Goal: Task Accomplishment & Management: Manage account settings

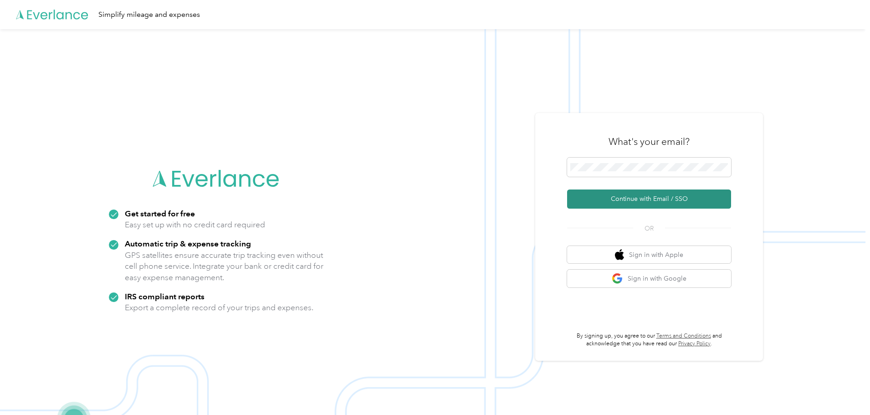
click at [642, 199] on button "Continue with Email / SSO" at bounding box center [649, 198] width 164 height 19
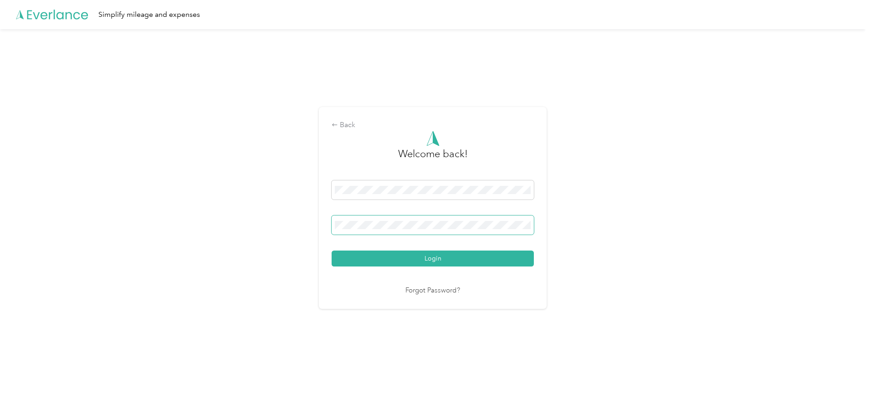
click at [331, 250] on button "Login" at bounding box center [432, 258] width 202 height 16
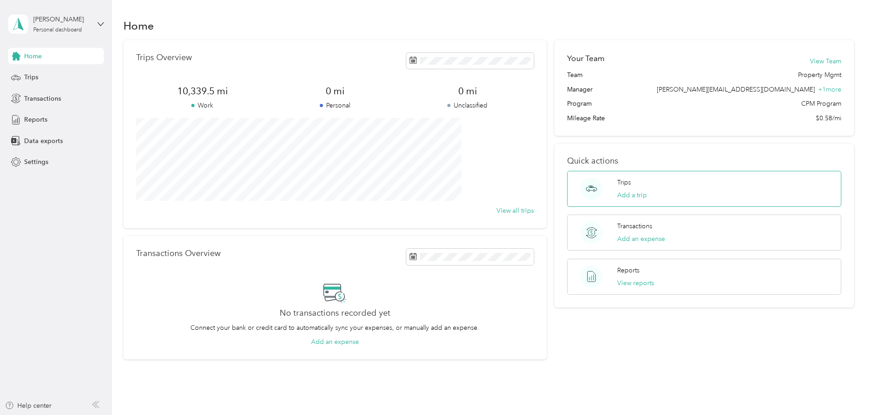
click at [682, 173] on div "Trips Add a trip" at bounding box center [704, 189] width 274 height 36
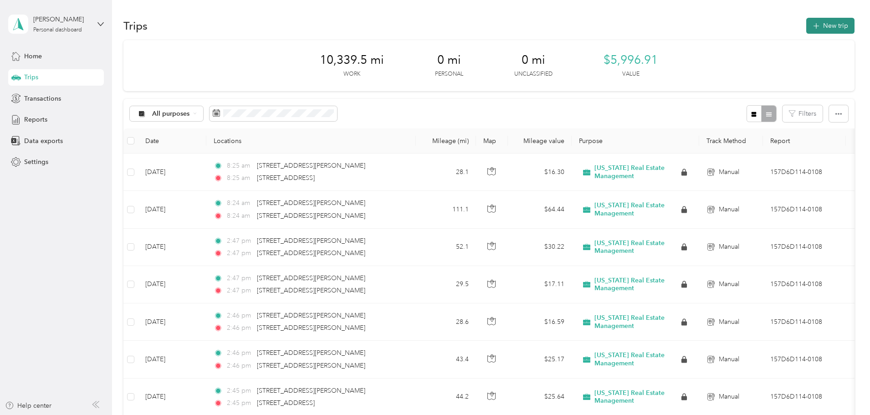
click at [806, 32] on button "New trip" at bounding box center [830, 26] width 48 height 16
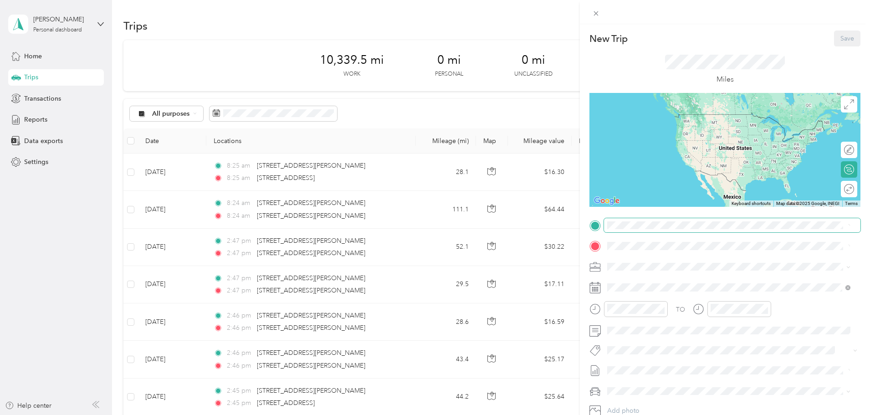
click at [631, 229] on span at bounding box center [732, 225] width 256 height 15
click at [690, 258] on span "[STREET_ADDRESS][PERSON_NAME][US_STATE]" at bounding box center [695, 258] width 142 height 8
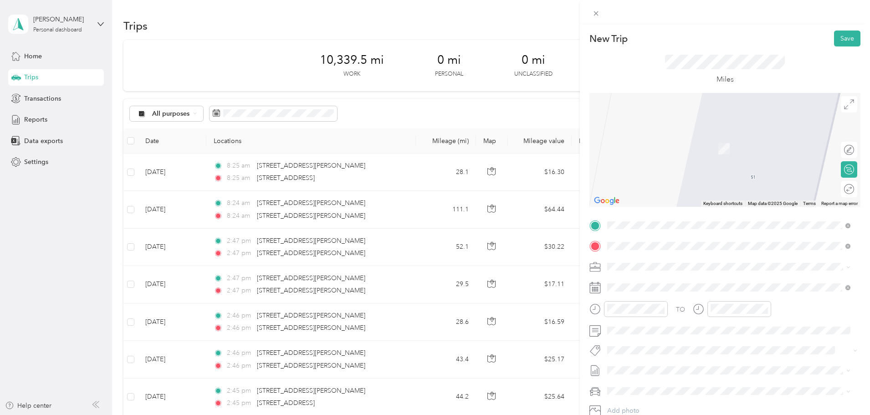
click at [692, 277] on span "[STREET_ADDRESS][US_STATE]" at bounding box center [669, 279] width 91 height 8
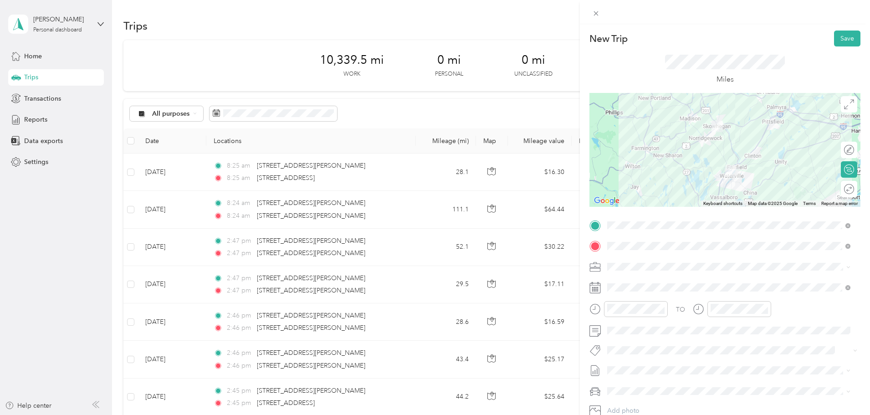
click at [844, 192] on icon at bounding box center [849, 189] width 10 height 10
click at [841, 189] on div at bounding box center [844, 189] width 19 height 10
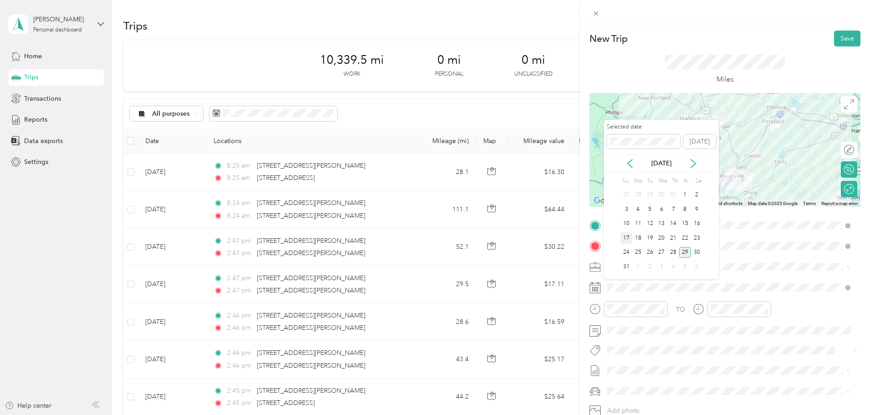
click at [622, 240] on div "17" at bounding box center [626, 237] width 12 height 11
click at [637, 238] on div "18" at bounding box center [638, 237] width 12 height 11
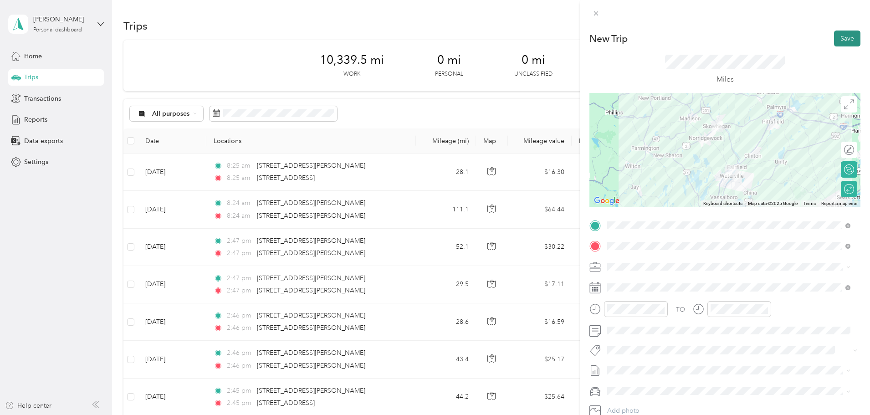
click at [834, 41] on button "Save" at bounding box center [847, 39] width 26 height 16
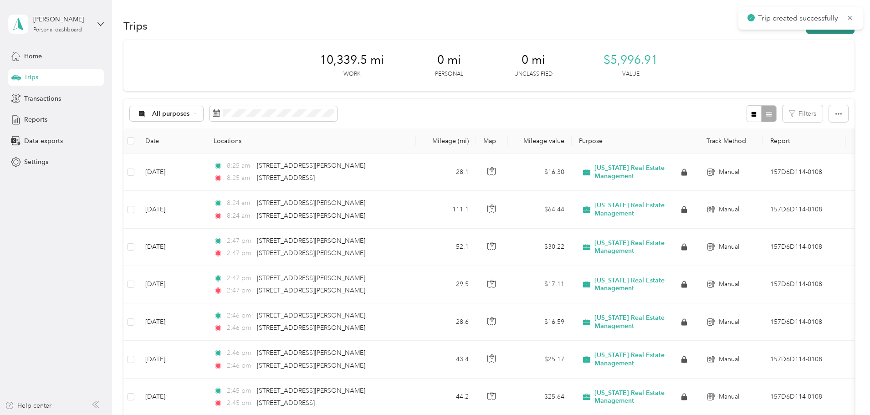
click at [806, 31] on button "New trip" at bounding box center [830, 26] width 48 height 16
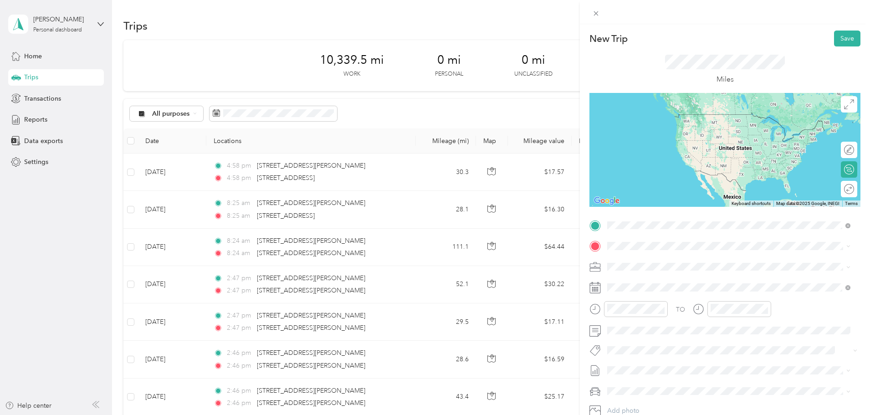
click at [658, 259] on span "[STREET_ADDRESS][PERSON_NAME][US_STATE]" at bounding box center [695, 258] width 142 height 8
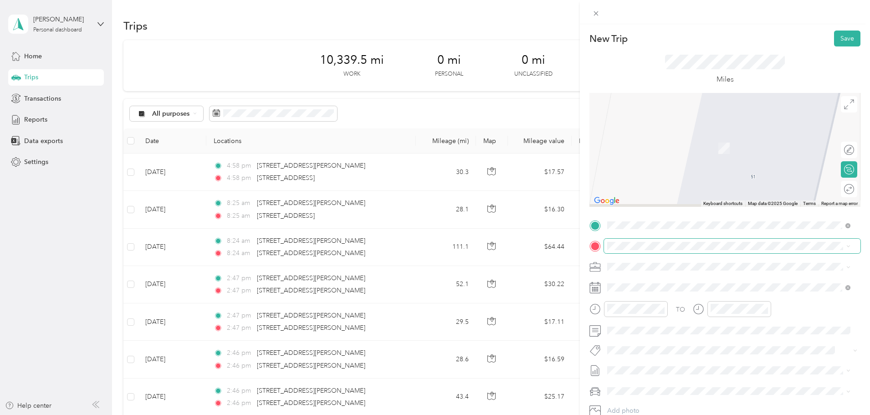
click at [659, 252] on span at bounding box center [732, 246] width 256 height 15
click at [671, 304] on div "[STREET_ADDRESS][US_STATE]" at bounding box center [728, 298] width 237 height 12
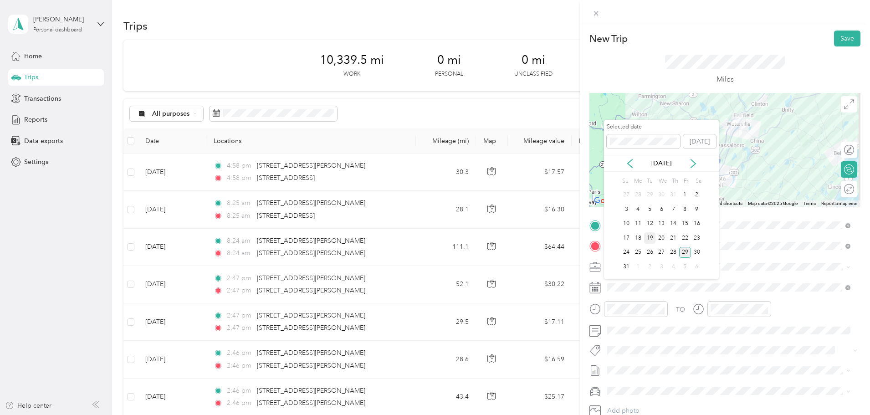
click at [654, 238] on div "19" at bounding box center [650, 237] width 12 height 11
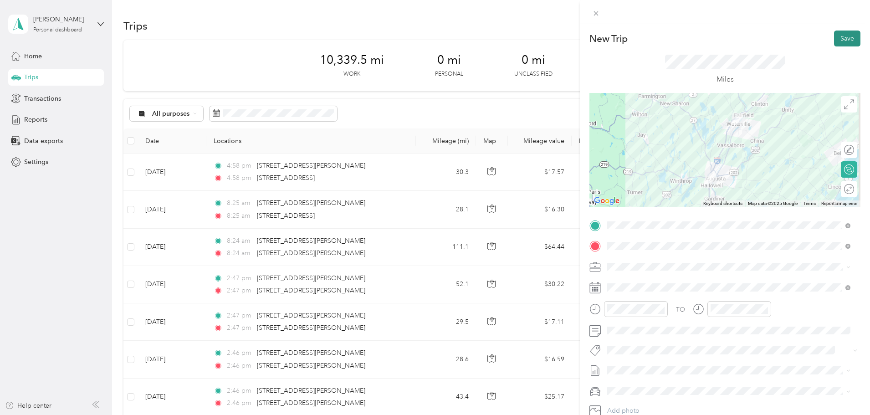
click at [843, 38] on button "Save" at bounding box center [847, 39] width 26 height 16
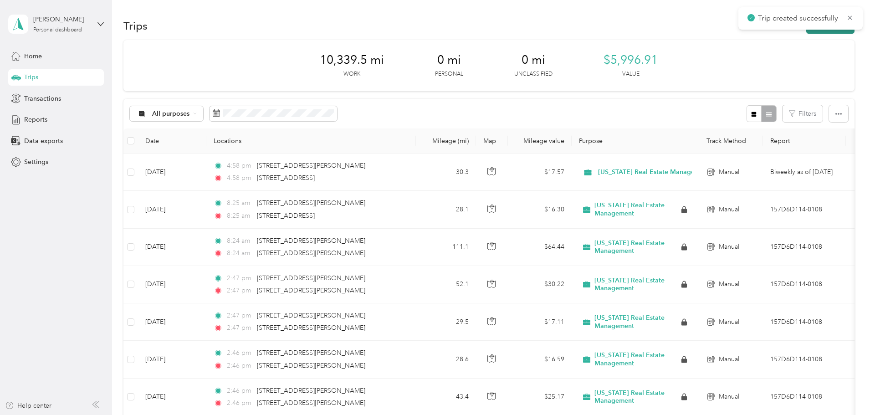
click at [806, 30] on button "New trip" at bounding box center [830, 26] width 48 height 16
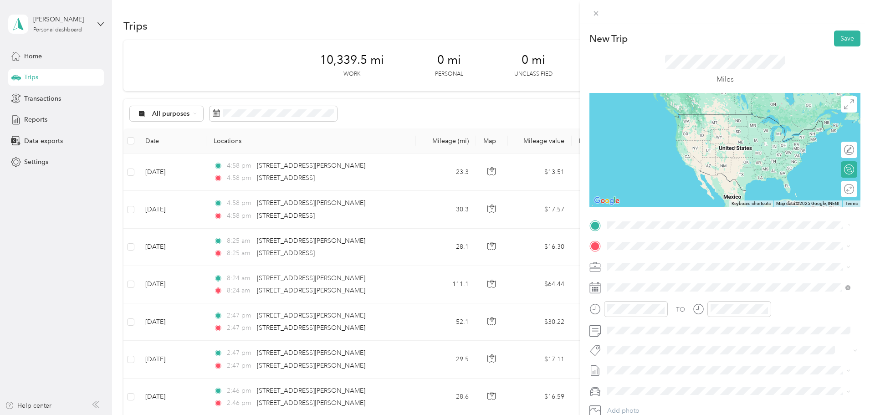
click at [665, 281] on span "[STREET_ADDRESS][US_STATE]" at bounding box center [669, 277] width 91 height 8
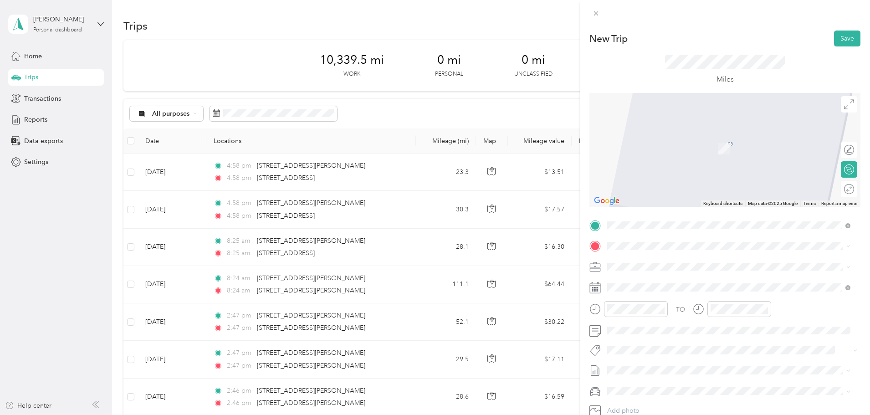
click at [672, 282] on span "[STREET_ADDRESS][US_STATE]" at bounding box center [669, 278] width 91 height 8
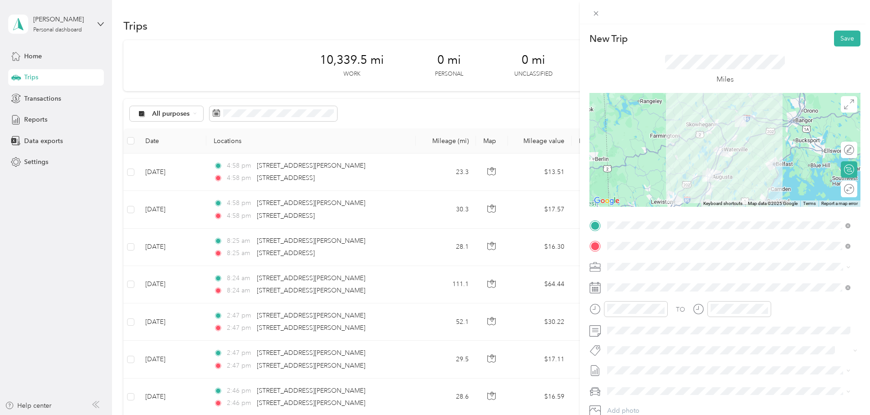
click at [854, 189] on div "Round trip" at bounding box center [854, 189] width 0 height 10
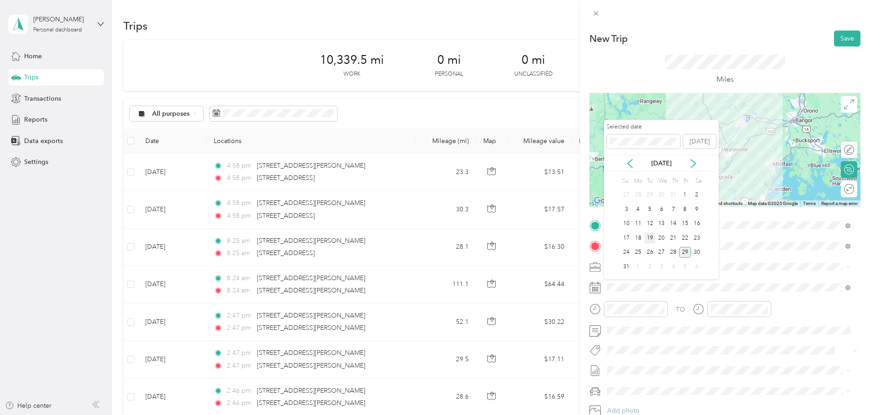
click at [650, 239] on div "19" at bounding box center [650, 237] width 12 height 11
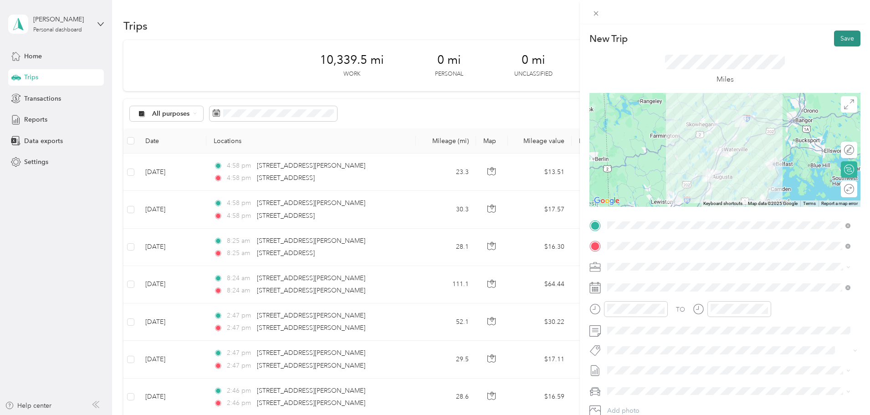
click at [834, 40] on button "Save" at bounding box center [847, 39] width 26 height 16
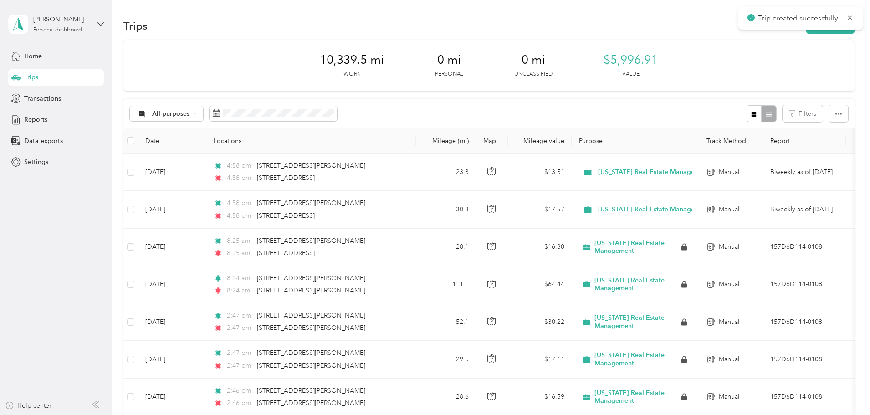
click at [777, 28] on div "Trip created successfully" at bounding box center [800, 18] width 124 height 22
click at [775, 29] on div "Trip created successfully" at bounding box center [800, 18] width 124 height 22
click at [806, 31] on button "New trip" at bounding box center [830, 26] width 48 height 16
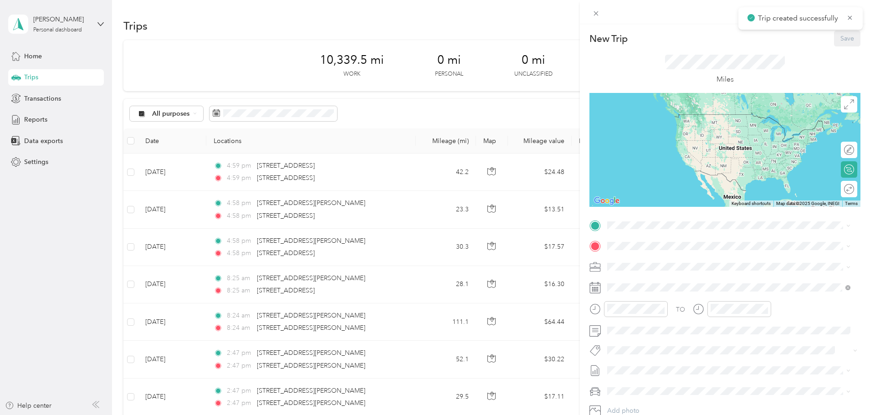
click at [695, 234] on div "TO Add photo" at bounding box center [724, 328] width 271 height 220
click at [674, 256] on span "[STREET_ADDRESS][US_STATE]" at bounding box center [669, 258] width 91 height 8
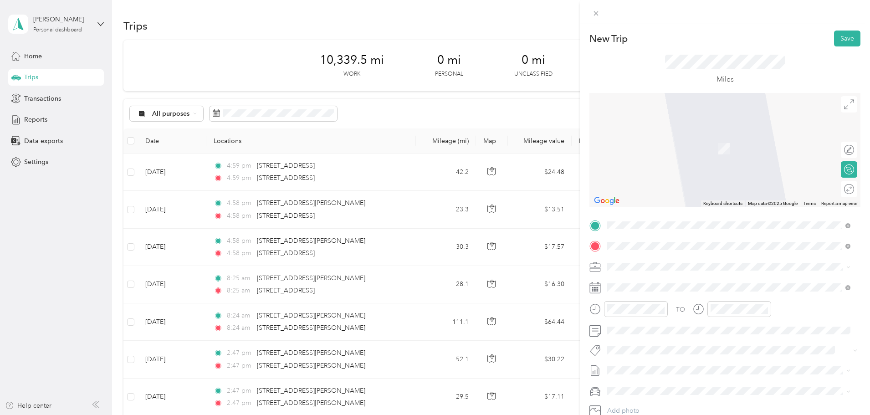
click at [698, 282] on span "[STREET_ADDRESS][PERSON_NAME][US_STATE]" at bounding box center [695, 279] width 142 height 8
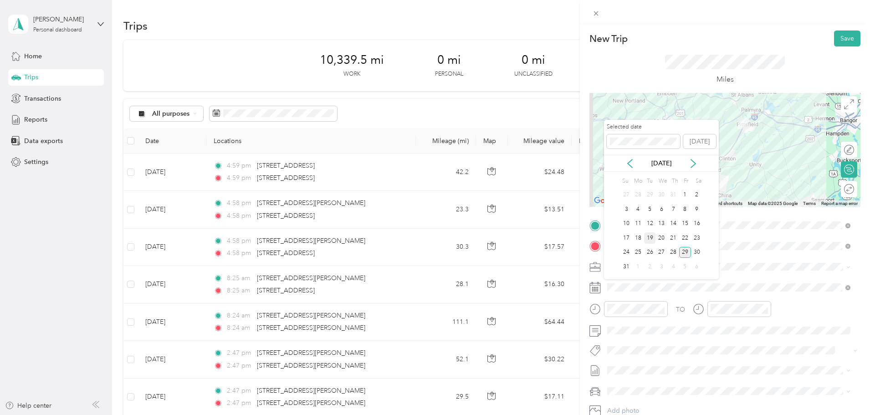
click at [650, 233] on div "19" at bounding box center [650, 237] width 12 height 11
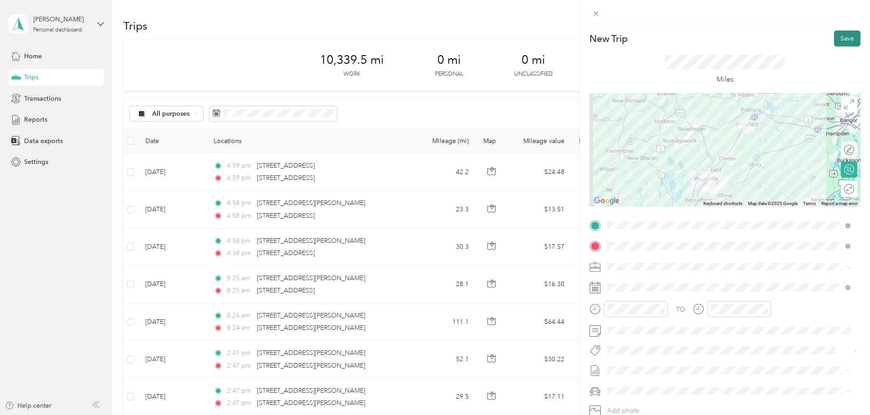
click at [835, 38] on button "Save" at bounding box center [847, 39] width 26 height 16
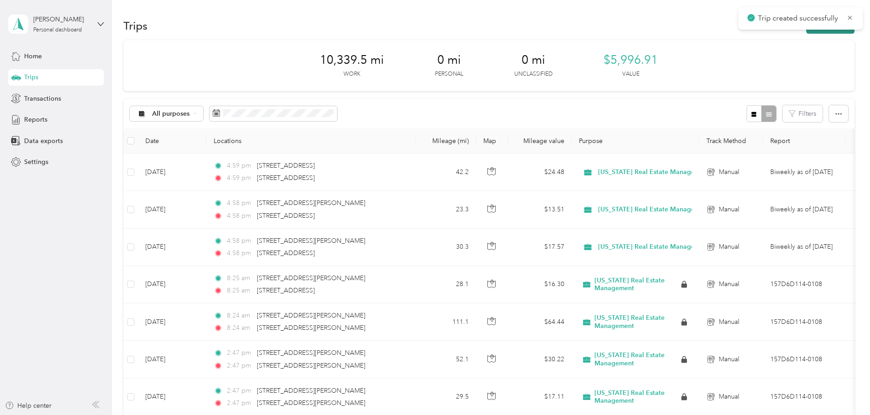
click at [806, 30] on button "New trip" at bounding box center [830, 26] width 48 height 16
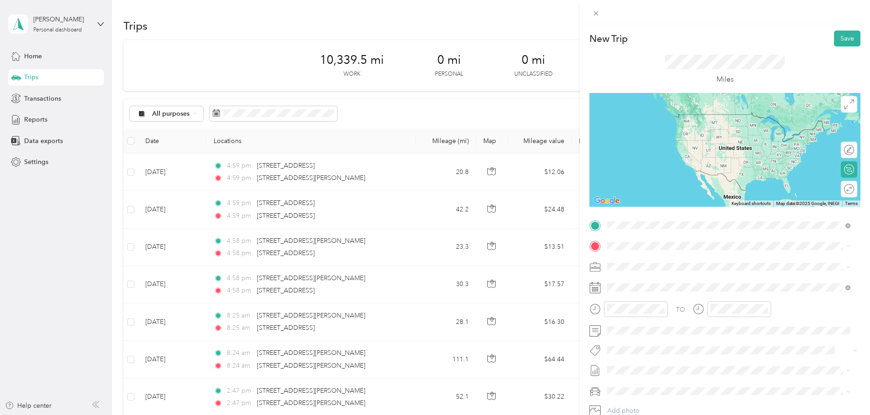
click at [682, 260] on span "[STREET_ADDRESS][PERSON_NAME][US_STATE]" at bounding box center [695, 258] width 142 height 8
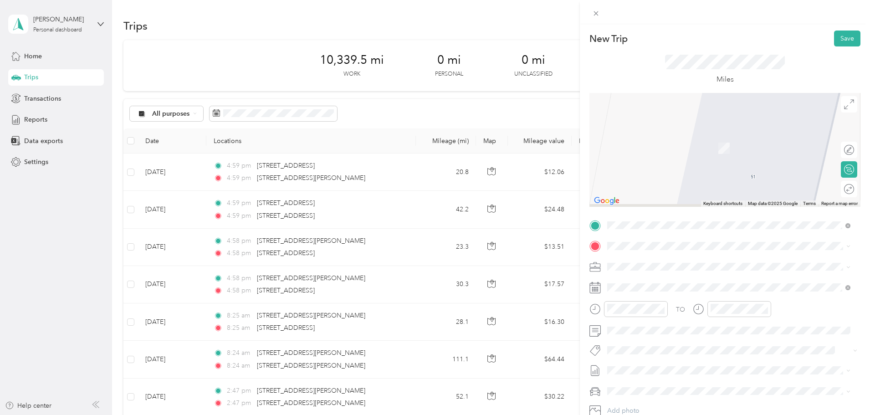
click at [681, 257] on span "[STREET_ADDRESS][PERSON_NAME][US_STATE]" at bounding box center [695, 253] width 142 height 8
click at [663, 279] on span "[STREET_ADDRESS][US_STATE]" at bounding box center [669, 279] width 91 height 8
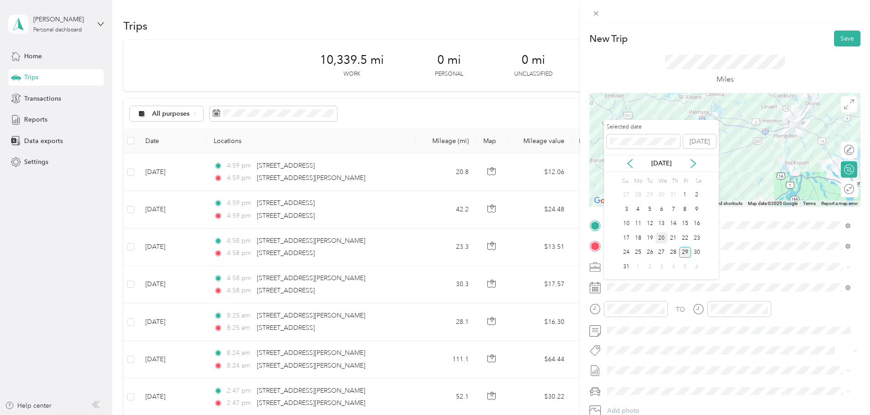
click at [661, 242] on div "20" at bounding box center [661, 237] width 12 height 11
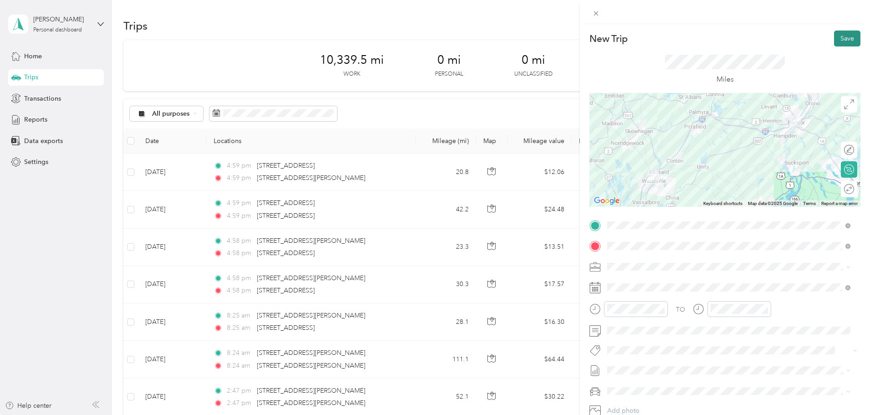
click at [838, 43] on button "Save" at bounding box center [847, 39] width 26 height 16
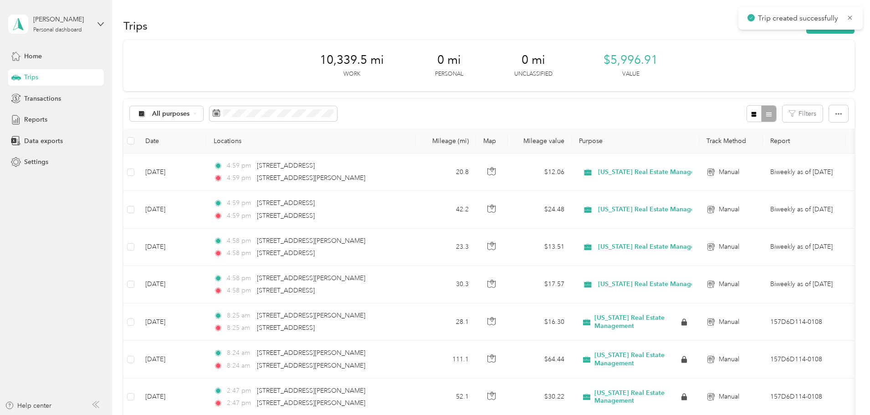
click at [776, 25] on div "Trip created successfully" at bounding box center [800, 18] width 124 height 22
click at [806, 30] on button "New trip" at bounding box center [830, 26] width 48 height 16
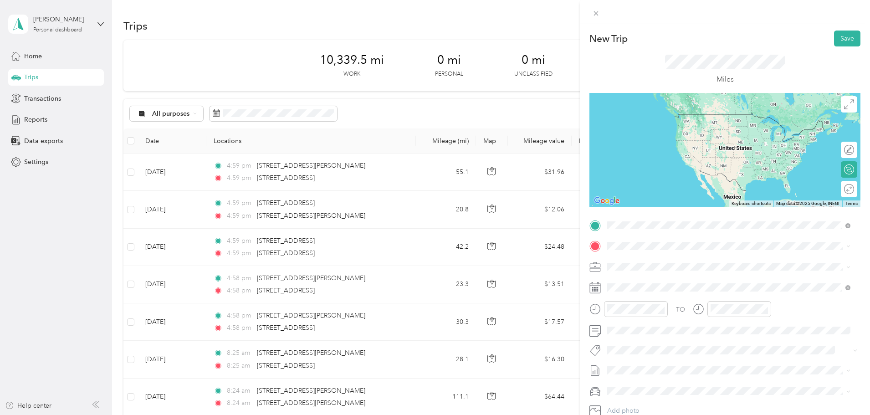
click at [668, 262] on span "[STREET_ADDRESS][US_STATE]" at bounding box center [669, 258] width 91 height 8
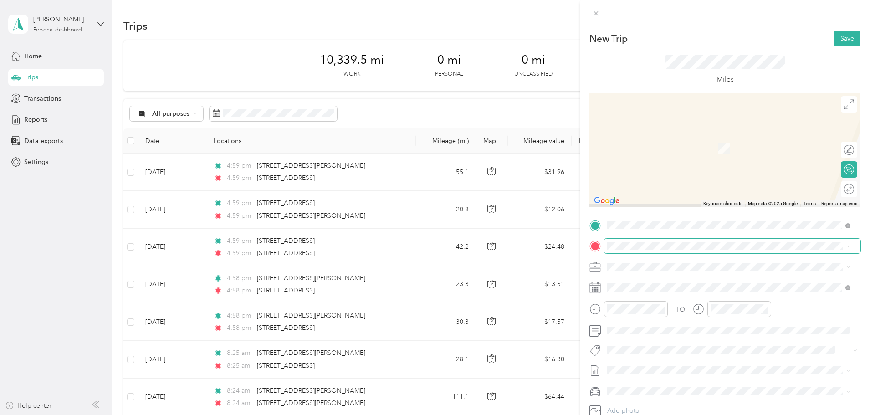
click at [678, 240] on span at bounding box center [732, 246] width 256 height 15
click at [672, 301] on span "[STREET_ADDRESS][PERSON_NAME][US_STATE]" at bounding box center [695, 297] width 142 height 8
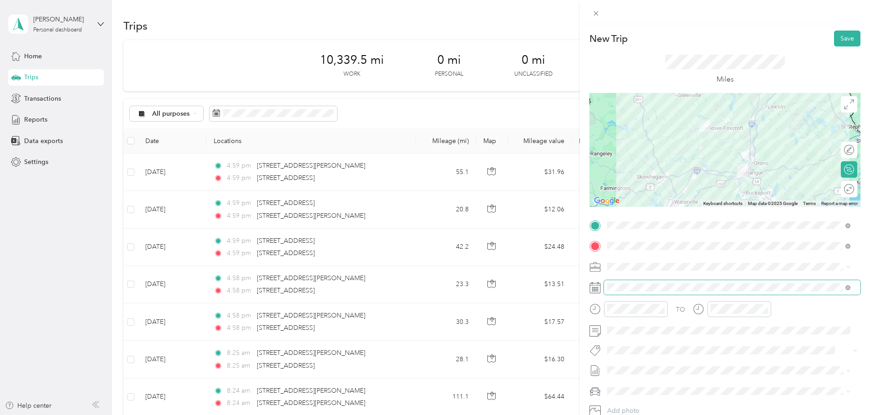
click at [668, 282] on span at bounding box center [732, 287] width 256 height 15
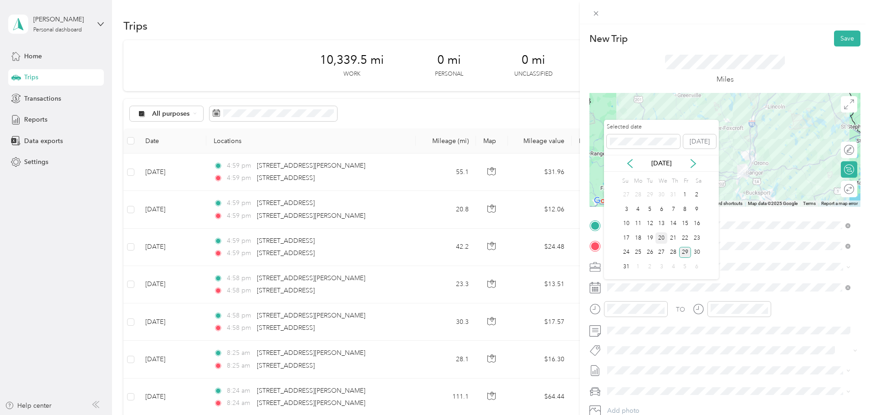
click at [661, 240] on div "20" at bounding box center [661, 237] width 12 height 11
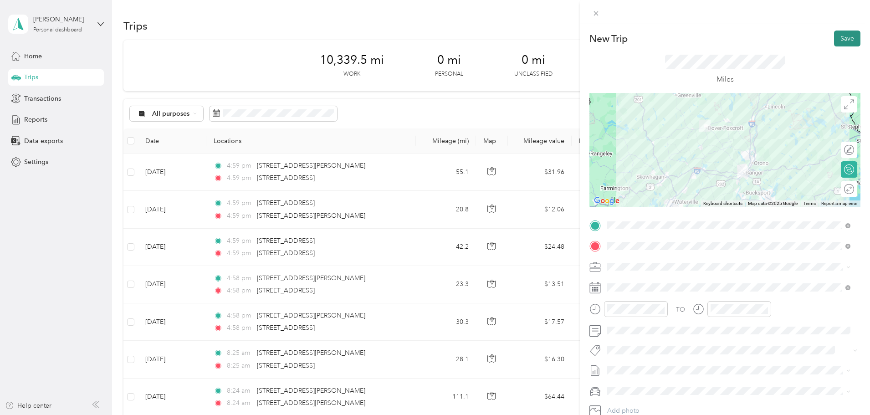
click at [834, 42] on button "Save" at bounding box center [847, 39] width 26 height 16
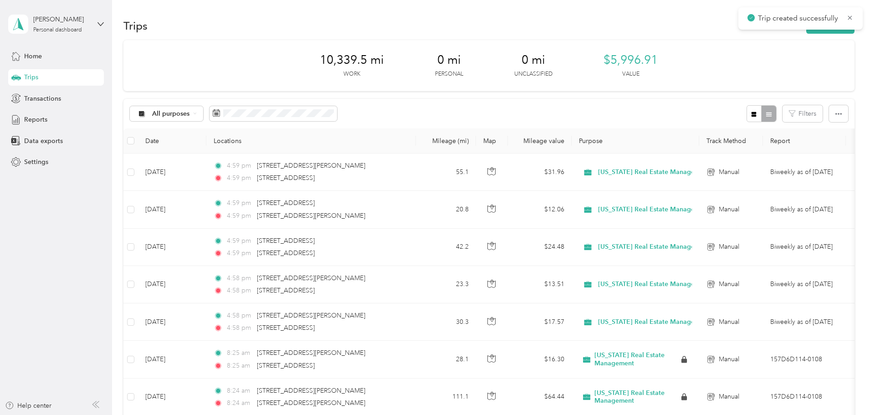
click at [778, 34] on div "Trips New trip" at bounding box center [488, 25] width 731 height 19
click at [806, 30] on button "New trip" at bounding box center [830, 26] width 48 height 16
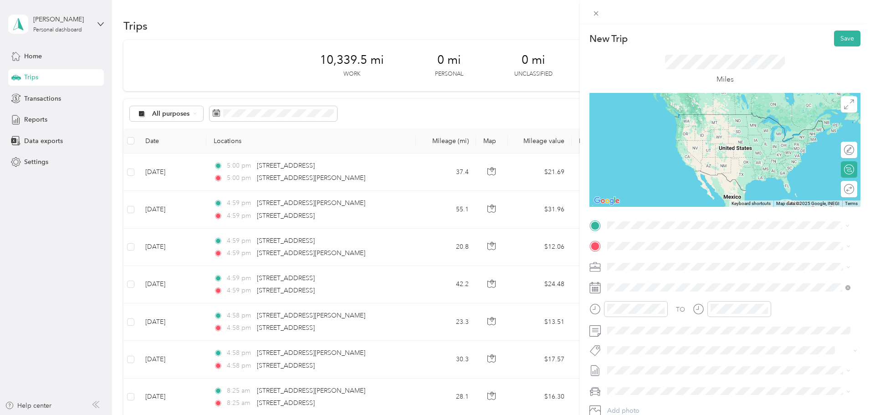
click at [652, 280] on span "[STREET_ADDRESS][PERSON_NAME][US_STATE]" at bounding box center [695, 276] width 142 height 8
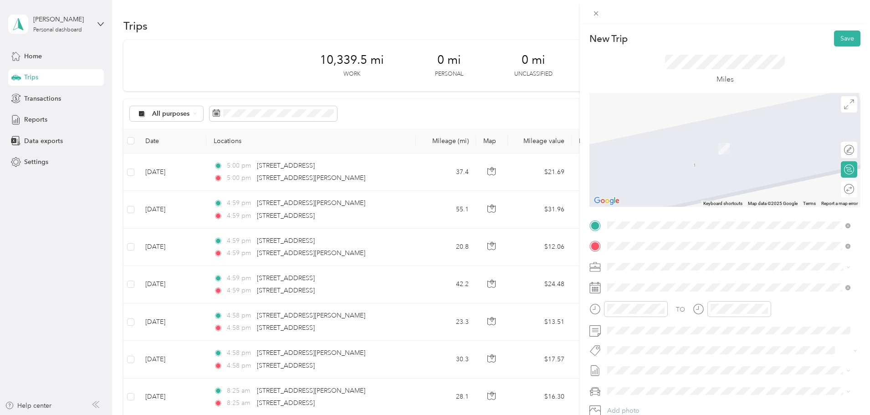
click at [652, 283] on span "[STREET_ADDRESS][PERSON_NAME][US_STATE]" at bounding box center [695, 279] width 142 height 8
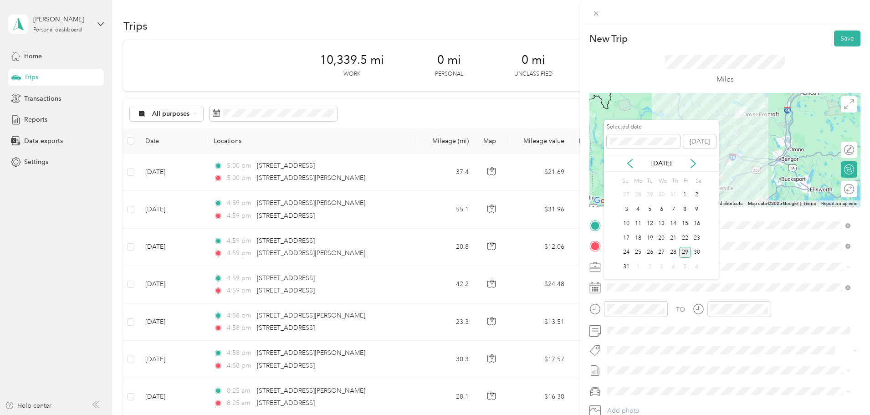
click at [660, 245] on div "20" at bounding box center [661, 238] width 12 height 15
click at [662, 239] on div "20" at bounding box center [661, 237] width 12 height 11
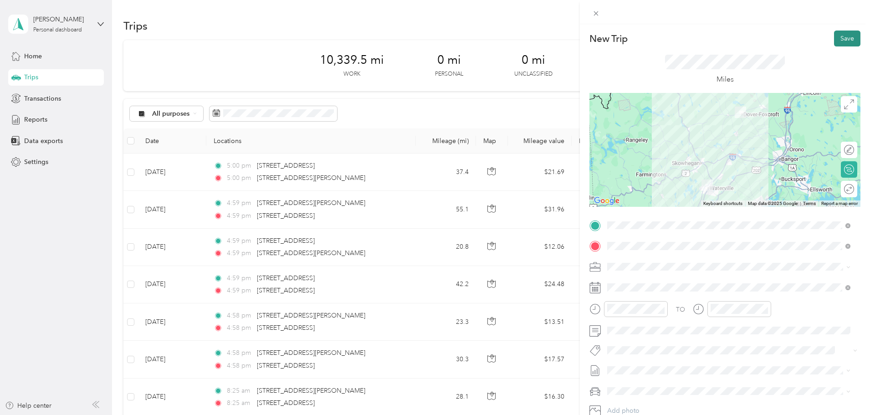
click at [837, 36] on button "Save" at bounding box center [847, 39] width 26 height 16
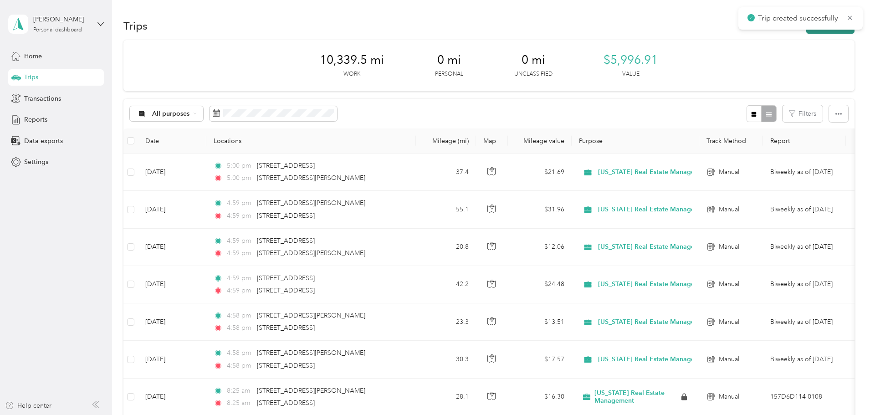
click at [806, 30] on button "New trip" at bounding box center [830, 26] width 48 height 16
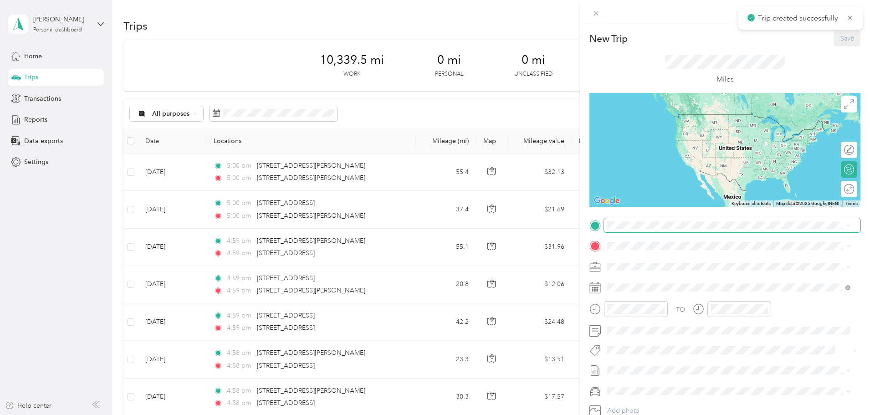
click at [627, 230] on span at bounding box center [732, 225] width 256 height 15
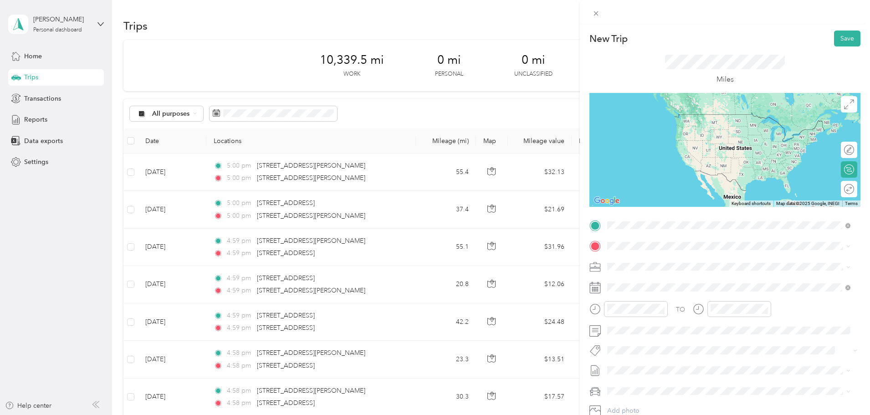
click at [679, 262] on span "[STREET_ADDRESS][PERSON_NAME][US_STATE]" at bounding box center [695, 258] width 142 height 8
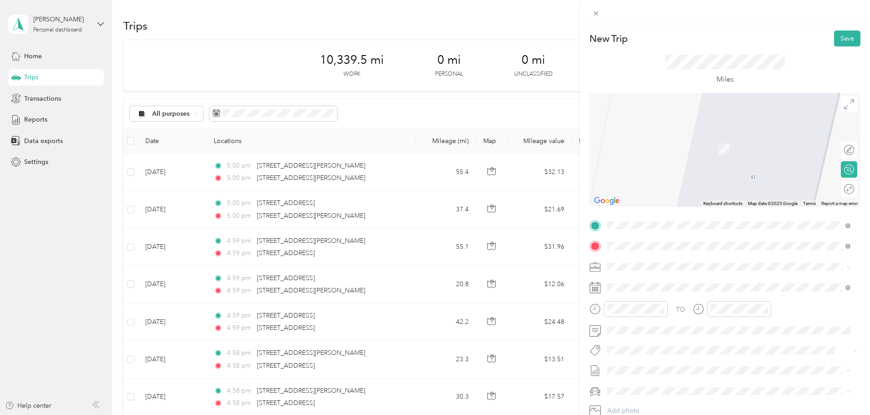
click at [685, 275] on span "[STREET_ADDRESS][US_STATE]" at bounding box center [669, 279] width 91 height 8
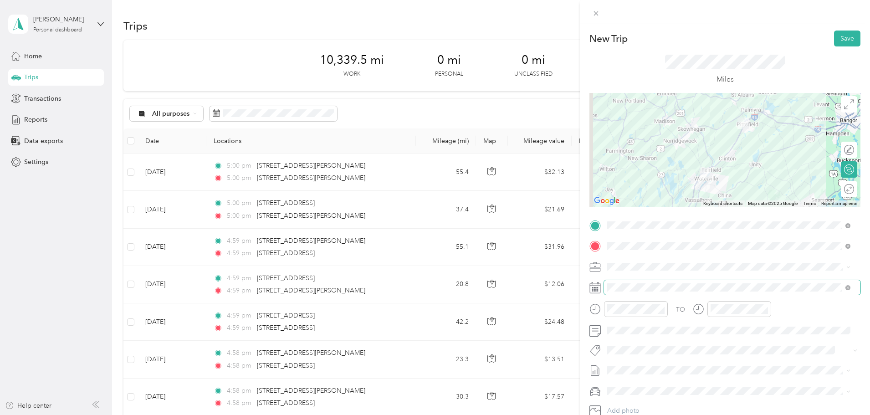
click at [662, 292] on span at bounding box center [732, 287] width 256 height 15
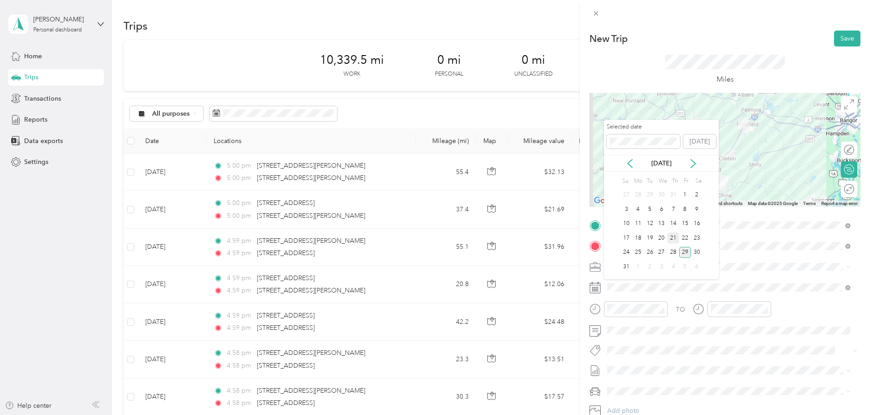
click at [674, 238] on div "21" at bounding box center [673, 237] width 12 height 11
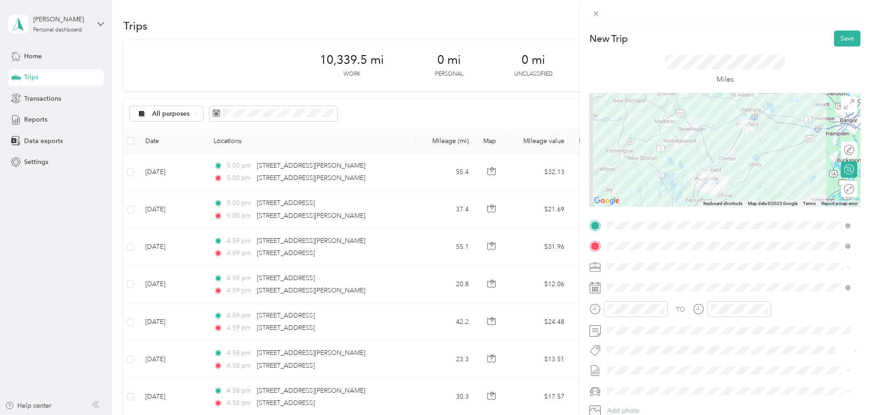
click at [824, 40] on div "New Trip Save" at bounding box center [724, 39] width 271 height 16
click at [834, 40] on button "Save" at bounding box center [847, 39] width 26 height 16
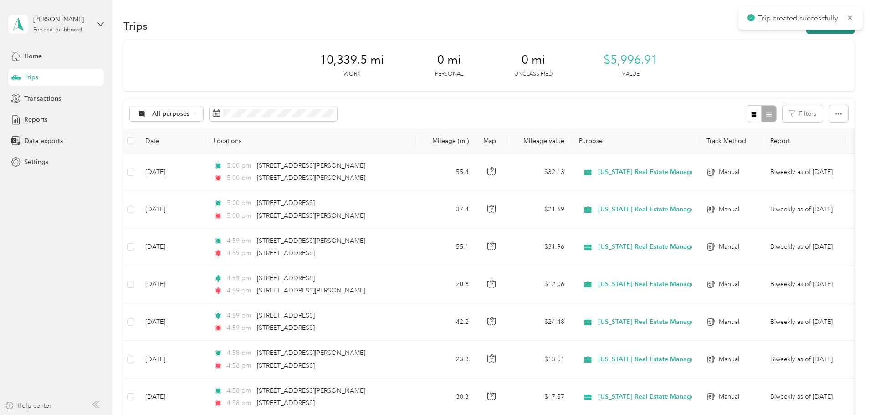
click at [806, 32] on button "New trip" at bounding box center [830, 26] width 48 height 16
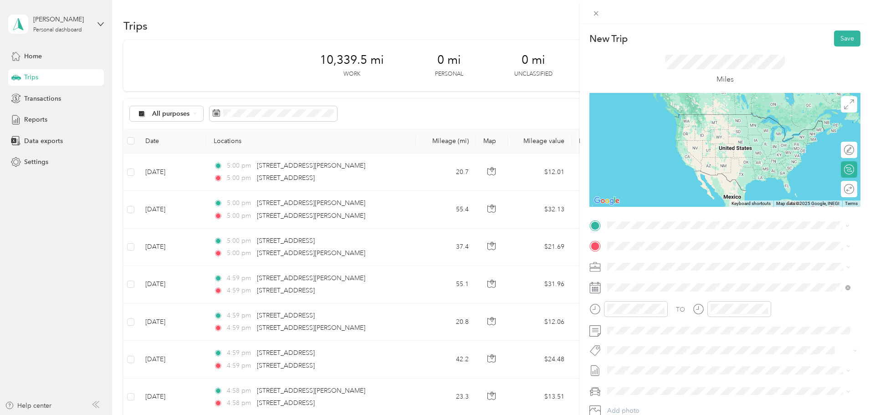
click at [677, 258] on span "[STREET_ADDRESS][US_STATE]" at bounding box center [669, 258] width 91 height 8
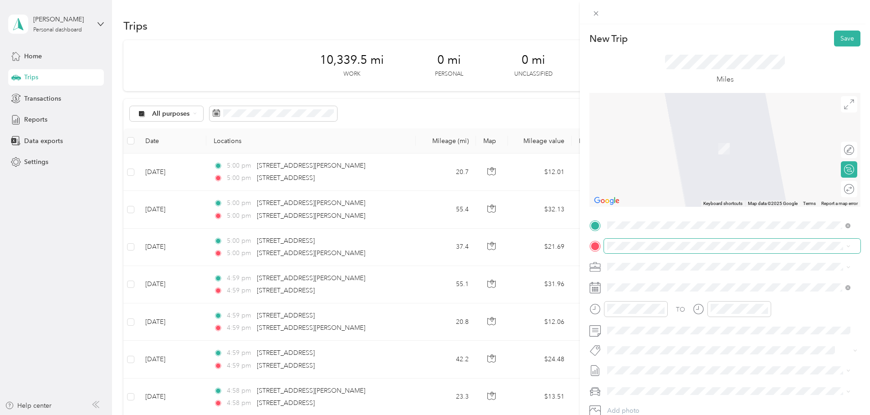
click at [679, 239] on span at bounding box center [732, 246] width 256 height 15
click at [668, 301] on span "[STREET_ADDRESS][US_STATE][US_STATE]" at bounding box center [686, 297] width 124 height 8
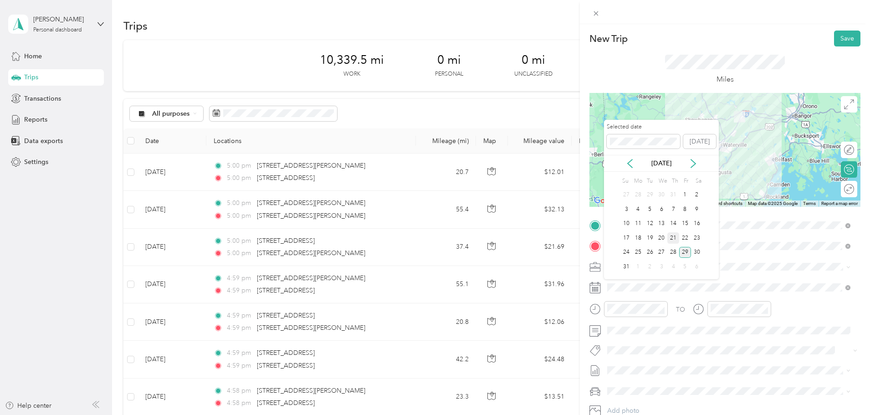
click at [676, 239] on div "21" at bounding box center [673, 237] width 12 height 11
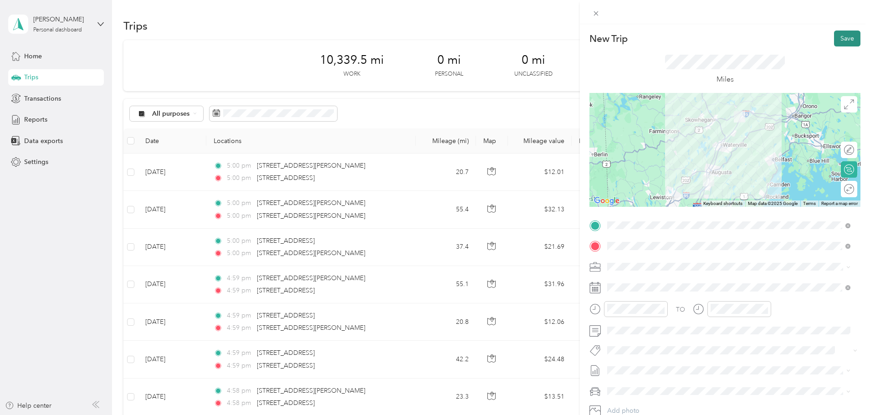
drag, startPoint x: 842, startPoint y: 35, endPoint x: 838, endPoint y: 40, distance: 6.8
click at [841, 35] on button "Save" at bounding box center [847, 39] width 26 height 16
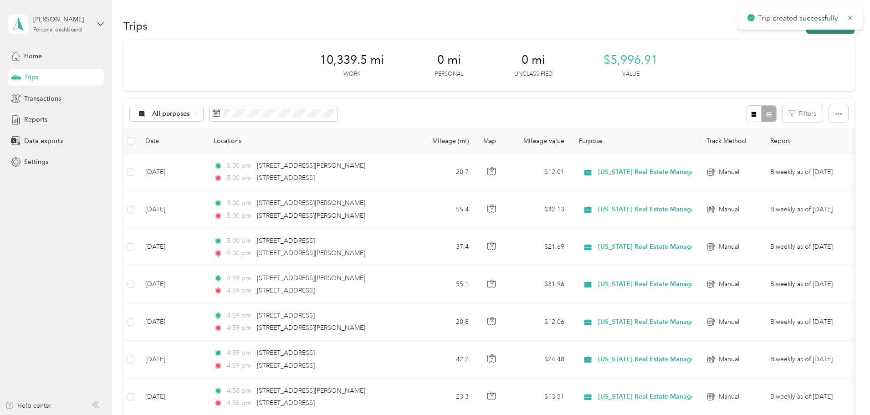
click at [806, 31] on button "New trip" at bounding box center [830, 26] width 48 height 16
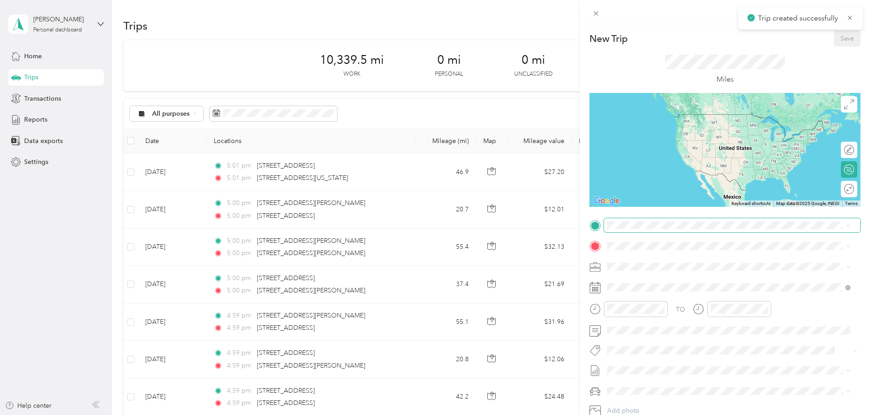
click at [643, 220] on span at bounding box center [732, 225] width 256 height 15
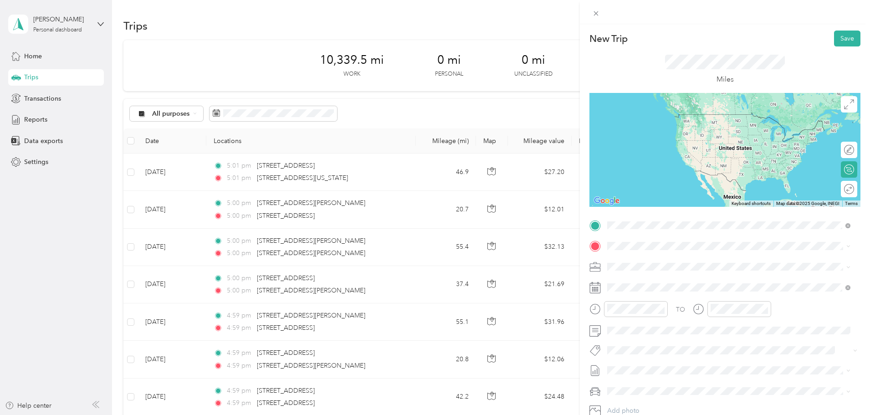
click at [665, 281] on span "[STREET_ADDRESS][US_STATE][US_STATE]" at bounding box center [686, 277] width 124 height 8
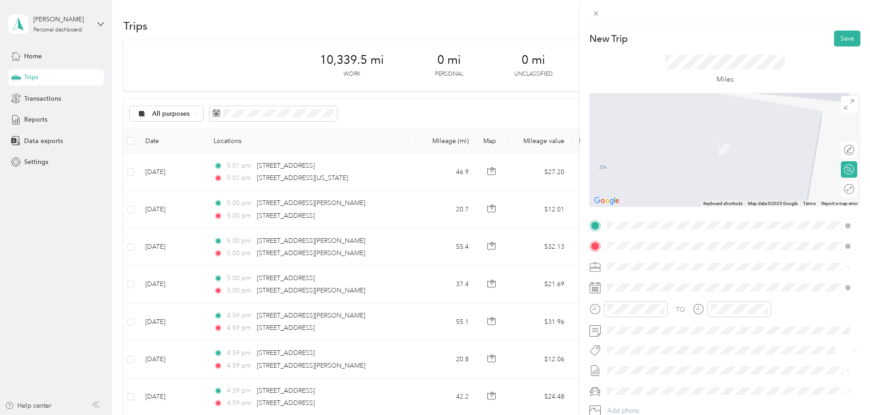
click at [679, 301] on span "[STREET_ADDRESS][US_STATE]" at bounding box center [669, 297] width 91 height 8
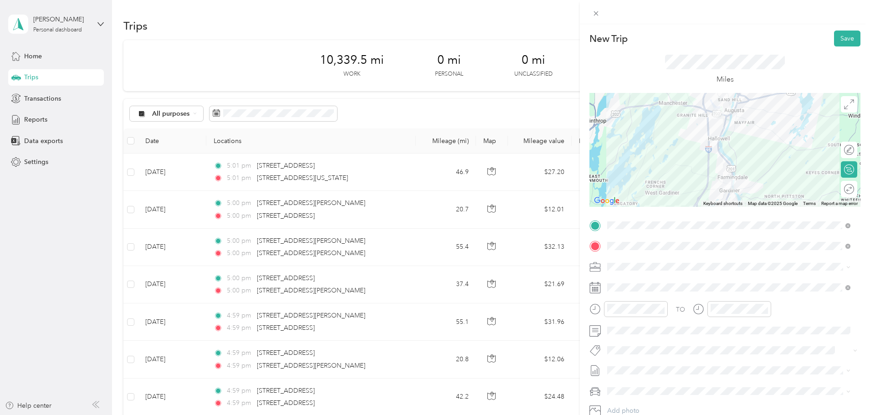
click at [676, 301] on div "TO" at bounding box center [724, 312] width 271 height 22
click at [671, 292] on span at bounding box center [732, 287] width 256 height 15
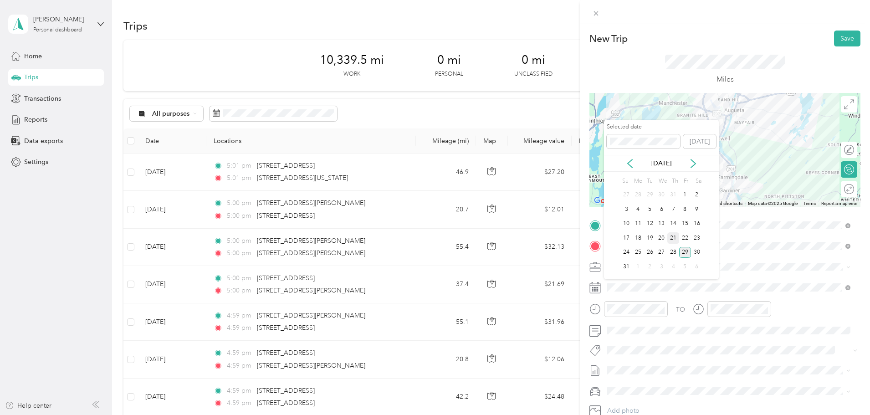
click at [676, 238] on div "21" at bounding box center [673, 237] width 12 height 11
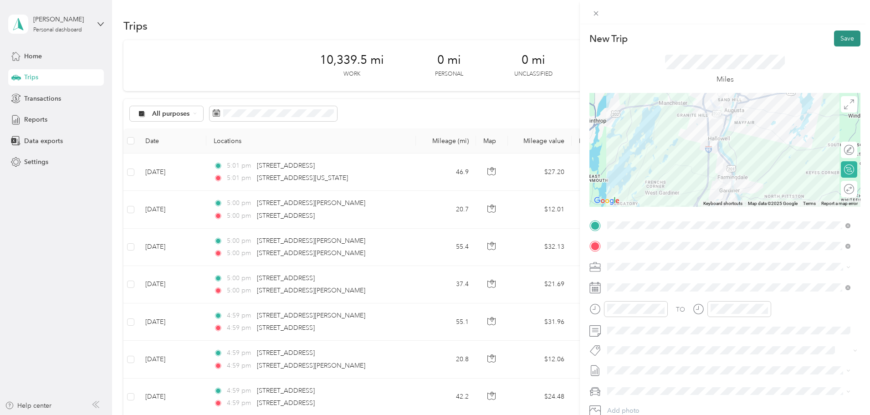
click at [841, 36] on button "Save" at bounding box center [847, 39] width 26 height 16
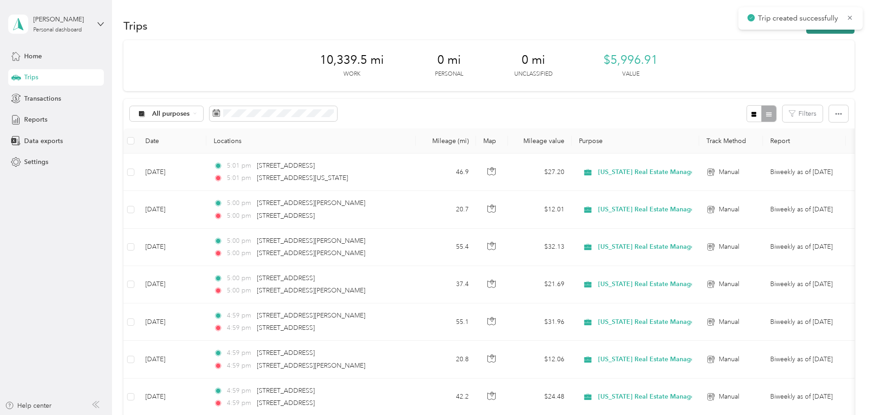
click at [806, 33] on button "New trip" at bounding box center [830, 26] width 48 height 16
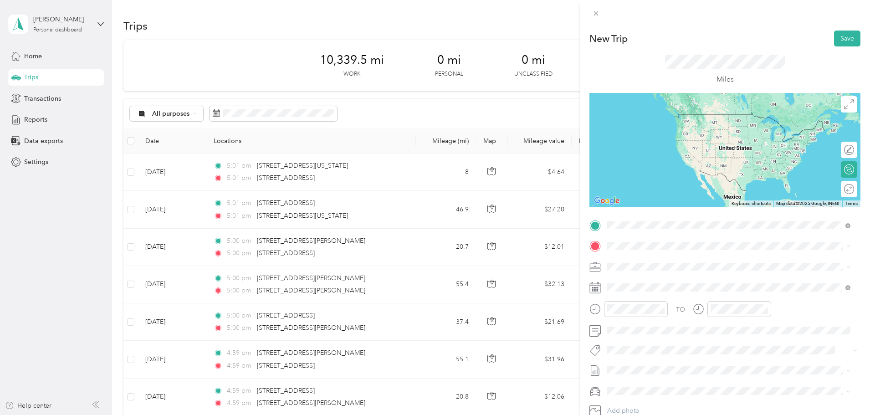
click at [690, 281] on span "[STREET_ADDRESS][US_STATE]" at bounding box center [669, 277] width 91 height 8
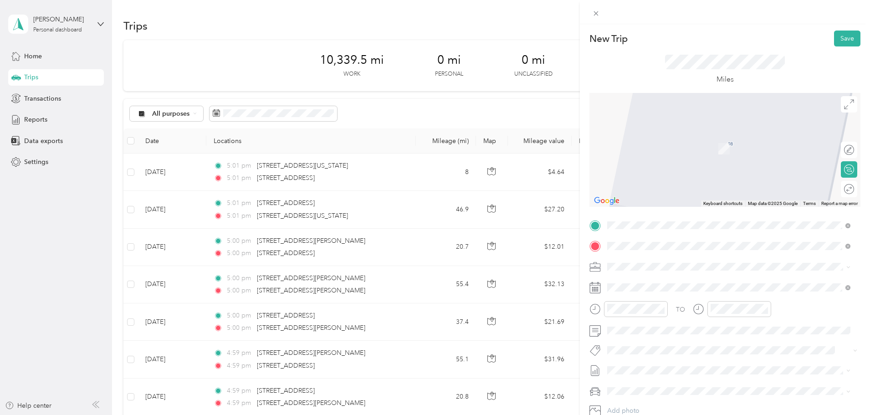
click at [686, 280] on span "[STREET_ADDRESS][PERSON_NAME][US_STATE]" at bounding box center [695, 279] width 142 height 8
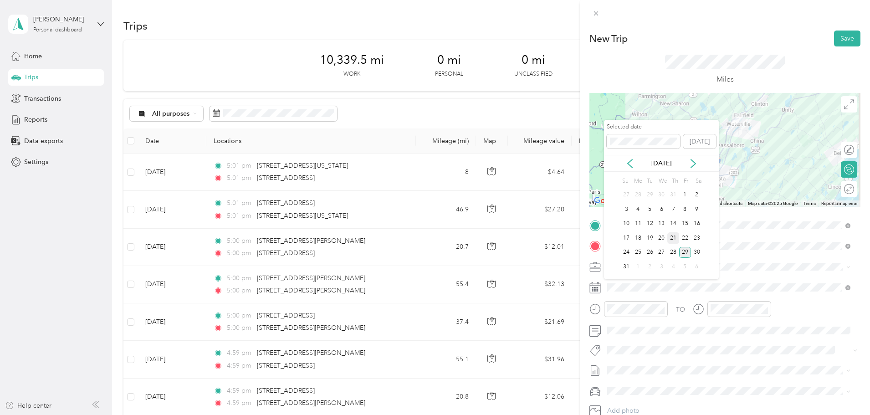
click at [676, 239] on div "21" at bounding box center [673, 237] width 12 height 11
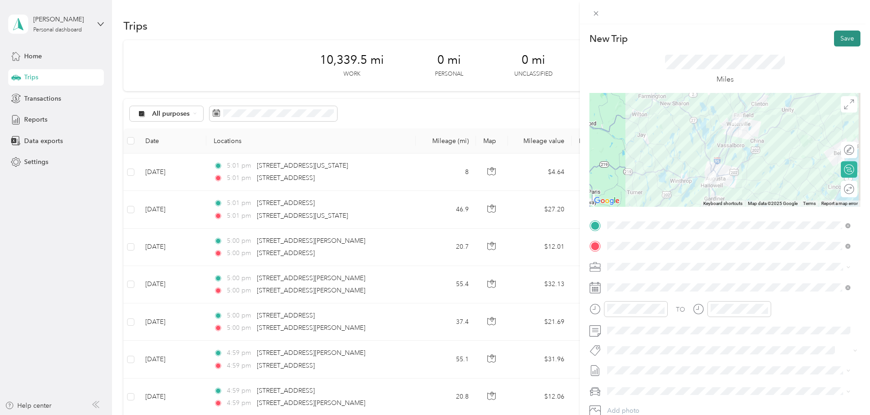
click at [838, 41] on button "Save" at bounding box center [847, 39] width 26 height 16
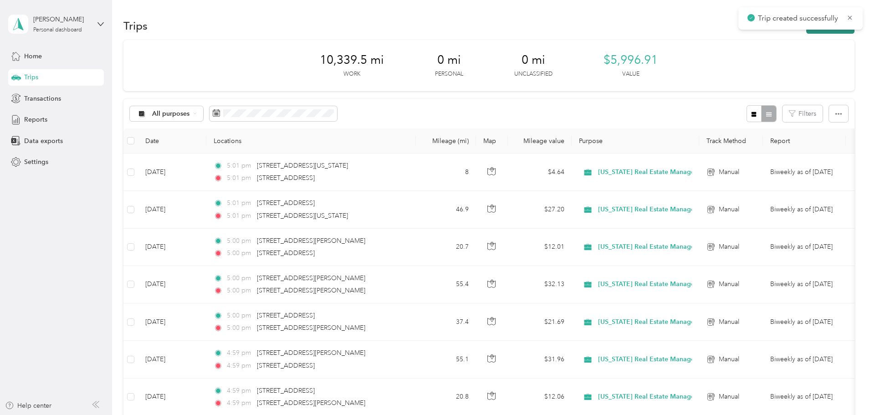
click at [806, 30] on button "New trip" at bounding box center [830, 26] width 48 height 16
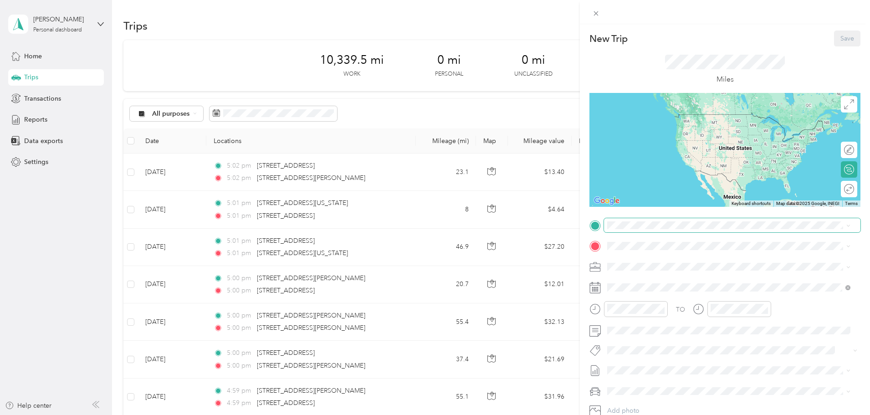
click at [667, 219] on span at bounding box center [732, 225] width 256 height 15
click at [663, 261] on span "[STREET_ADDRESS][PERSON_NAME][US_STATE]" at bounding box center [695, 257] width 142 height 8
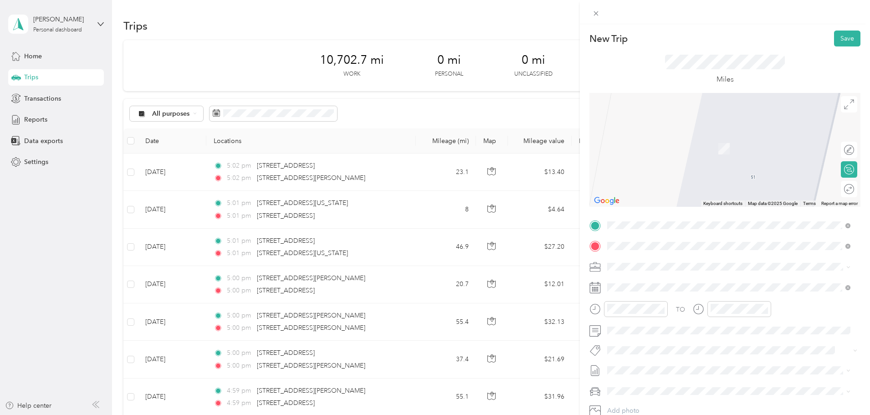
click at [668, 278] on span "[STREET_ADDRESS][US_STATE]" at bounding box center [669, 279] width 91 height 8
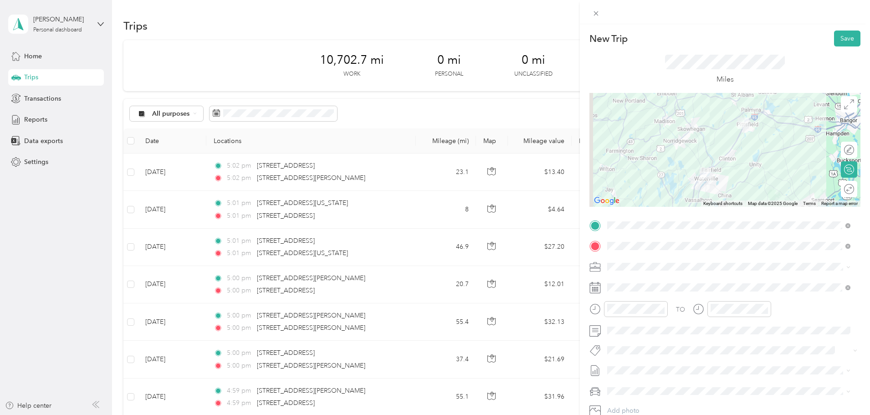
click at [846, 187] on div "Round trip" at bounding box center [849, 189] width 16 height 16
click at [842, 189] on div at bounding box center [844, 189] width 19 height 10
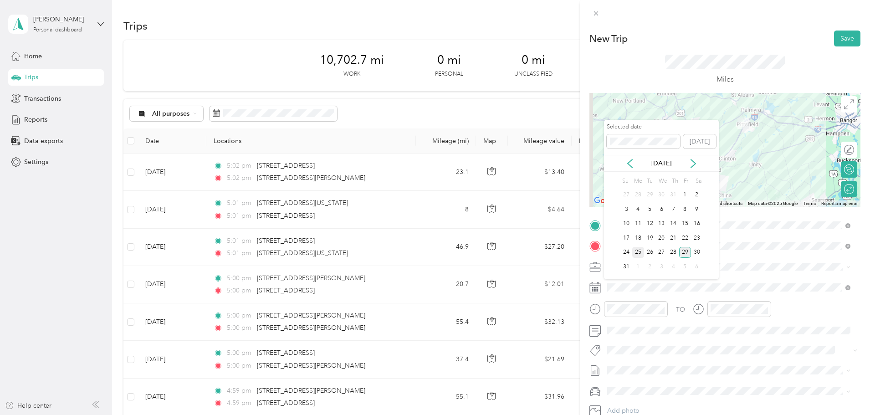
click at [639, 249] on div "25" at bounding box center [638, 252] width 12 height 11
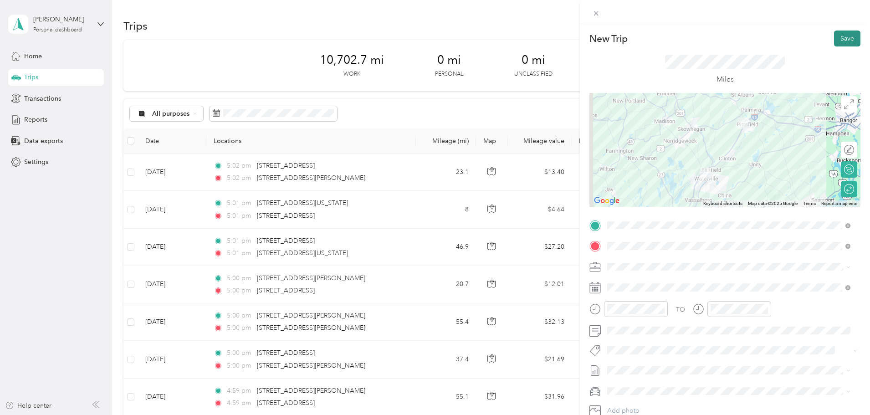
click at [836, 42] on button "Save" at bounding box center [847, 39] width 26 height 16
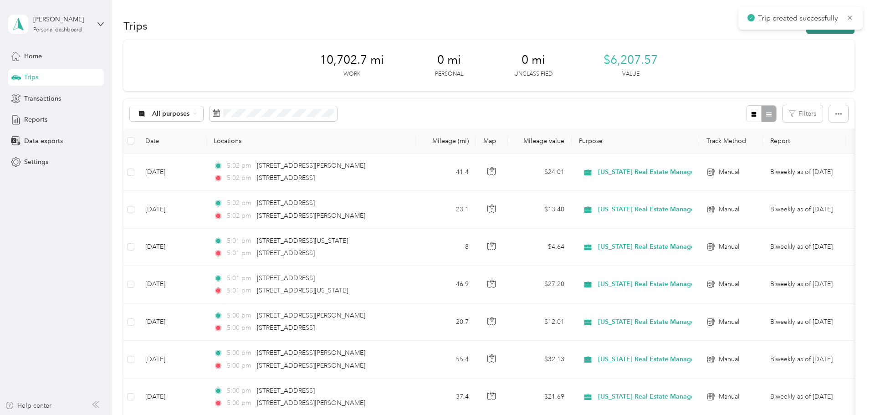
click at [806, 32] on button "New trip" at bounding box center [830, 26] width 48 height 16
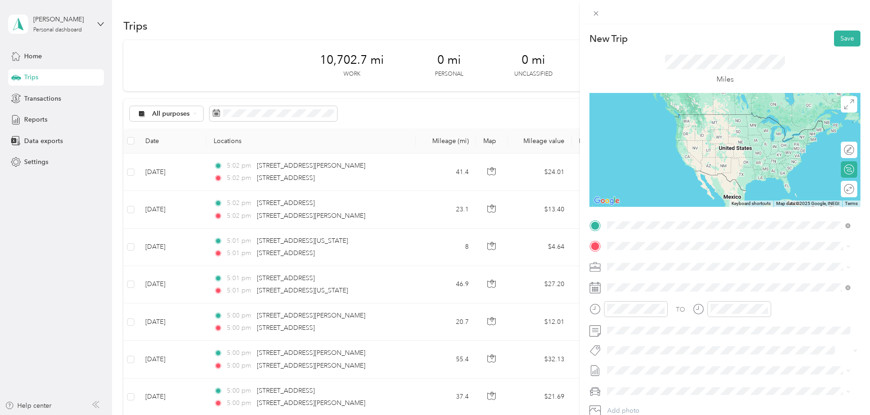
click at [645, 259] on span "[STREET_ADDRESS][PERSON_NAME][US_STATE]" at bounding box center [695, 258] width 142 height 8
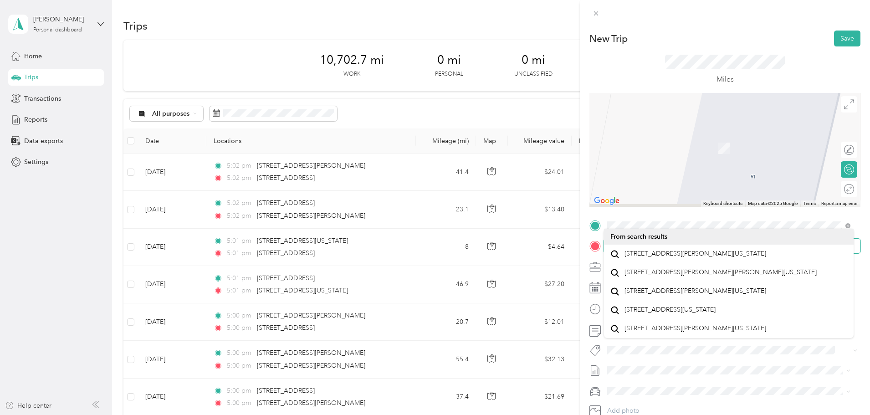
click at [640, 241] on span at bounding box center [732, 246] width 256 height 15
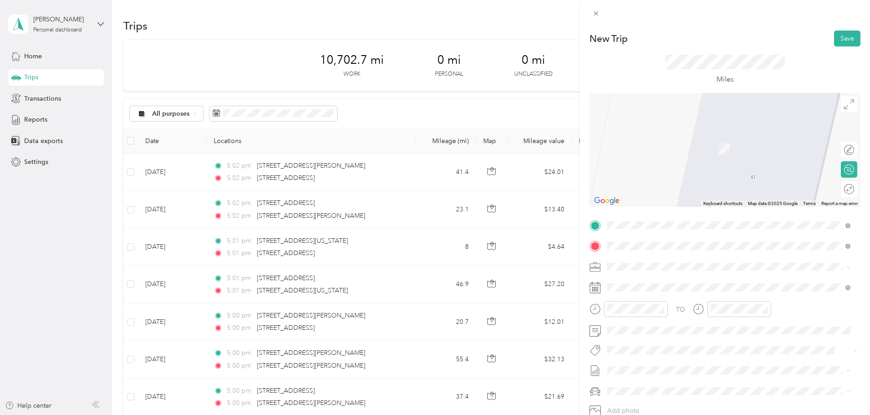
click at [688, 283] on span "[STREET_ADDRESS][US_STATE]" at bounding box center [669, 279] width 91 height 8
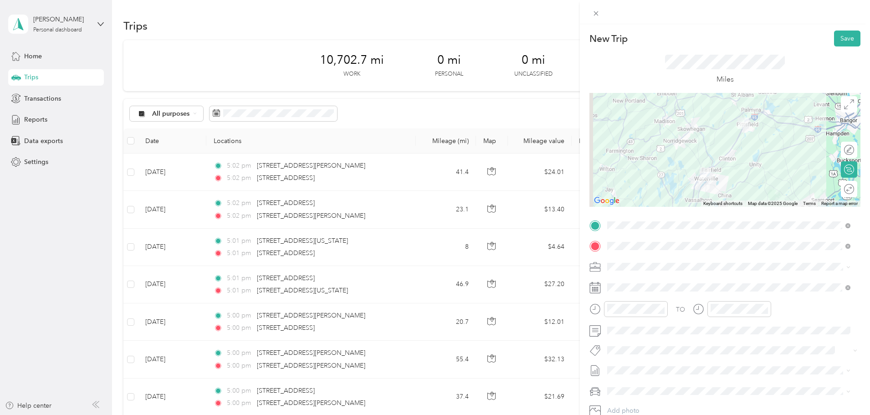
click at [845, 188] on icon at bounding box center [849, 189] width 10 height 10
click at [836, 189] on div at bounding box center [840, 189] width 8 height 8
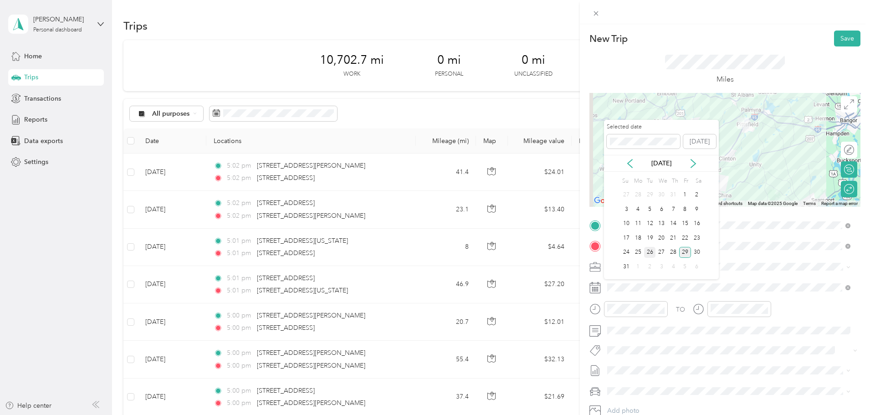
click at [649, 249] on div "26" at bounding box center [650, 252] width 12 height 11
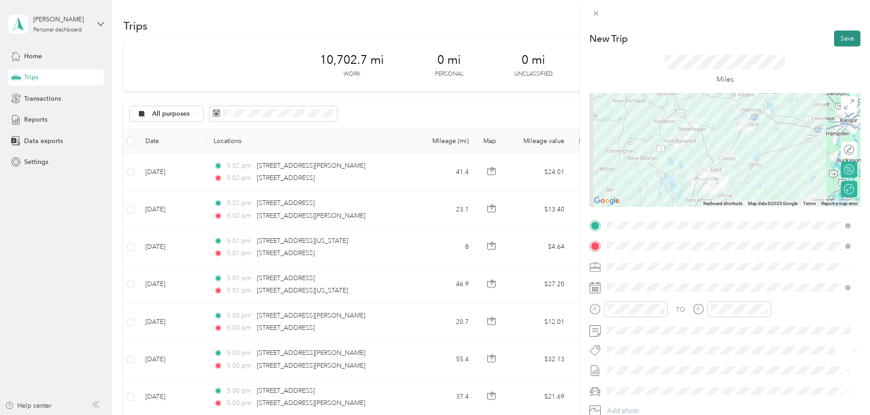
click at [835, 39] on button "Save" at bounding box center [847, 39] width 26 height 16
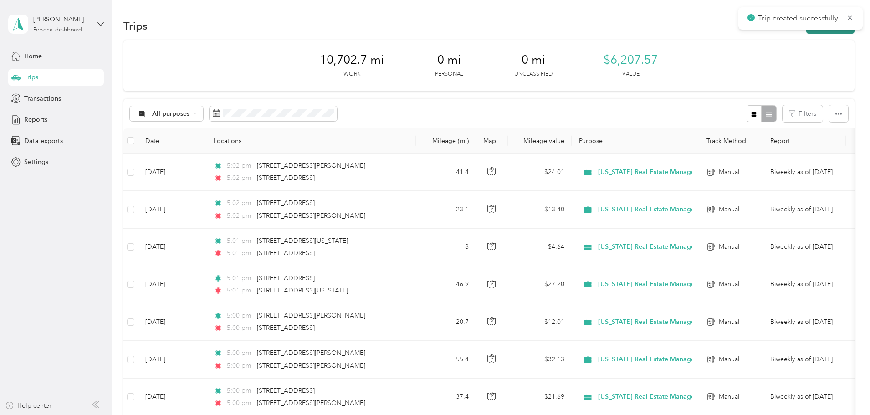
click at [806, 33] on button "New trip" at bounding box center [830, 26] width 48 height 16
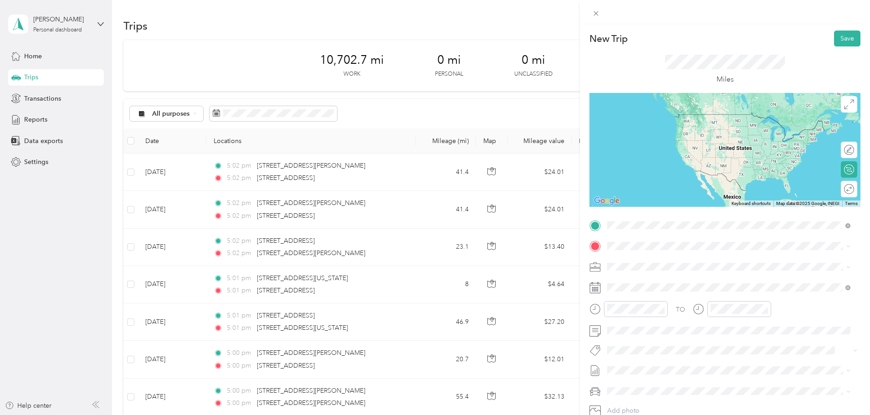
click at [637, 255] on span "[STREET_ADDRESS][PERSON_NAME][US_STATE]" at bounding box center [695, 258] width 142 height 8
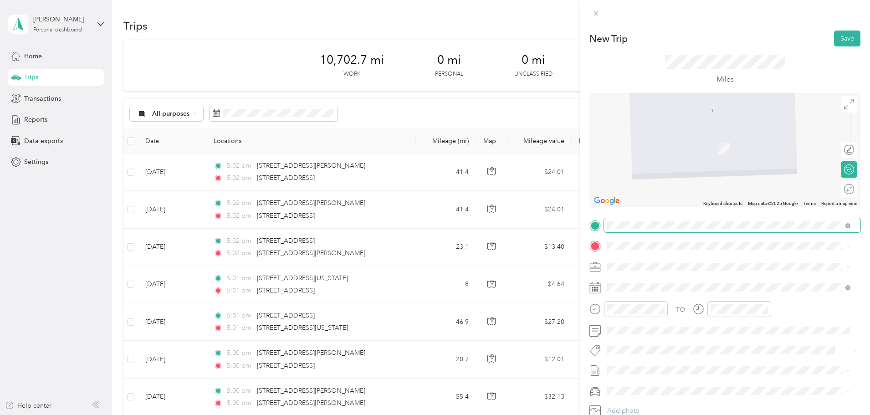
click at [659, 229] on span at bounding box center [732, 225] width 256 height 15
click at [659, 220] on span at bounding box center [732, 225] width 256 height 15
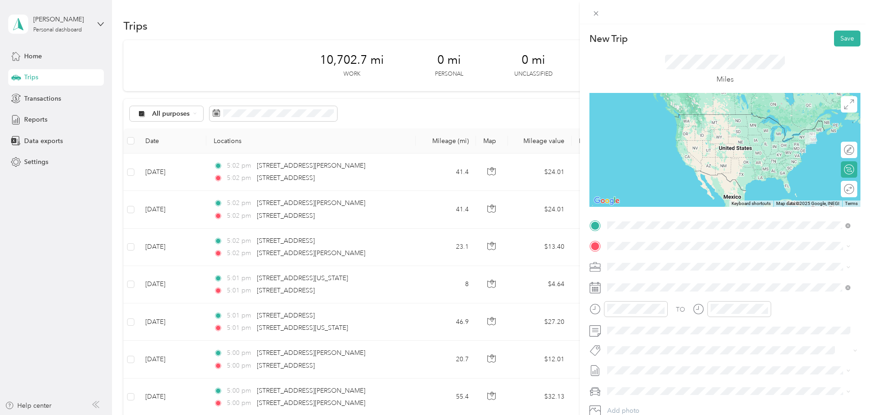
click at [657, 277] on li "[STREET_ADDRESS][PERSON_NAME]" at bounding box center [729, 277] width 250 height 19
click at [645, 262] on span "[STREET_ADDRESS][PERSON_NAME][US_STATE]" at bounding box center [695, 258] width 142 height 8
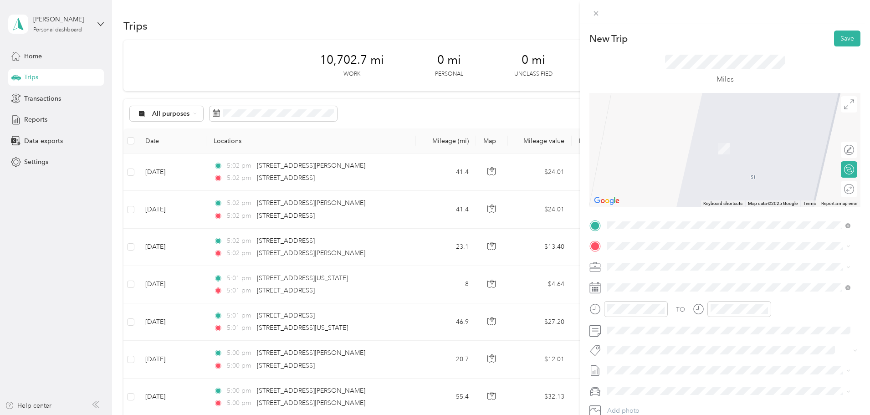
click at [659, 273] on div "[STREET_ADDRESS][US_STATE]" at bounding box center [728, 276] width 237 height 12
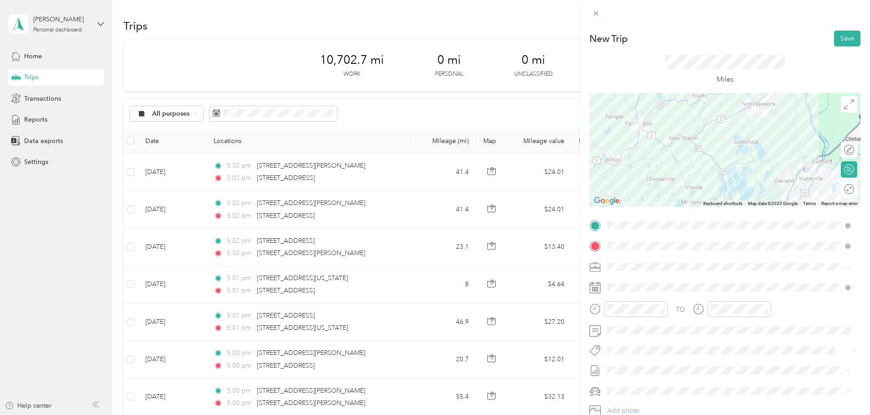
click at [846, 187] on icon at bounding box center [849, 189] width 10 height 10
click at [846, 187] on div "Round trip" at bounding box center [824, 189] width 59 height 10
click at [843, 188] on div at bounding box center [844, 189] width 19 height 10
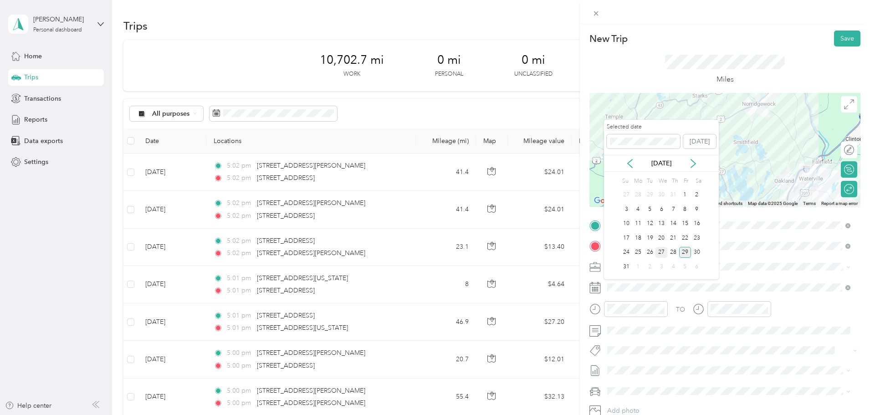
click at [662, 253] on div "27" at bounding box center [661, 252] width 12 height 11
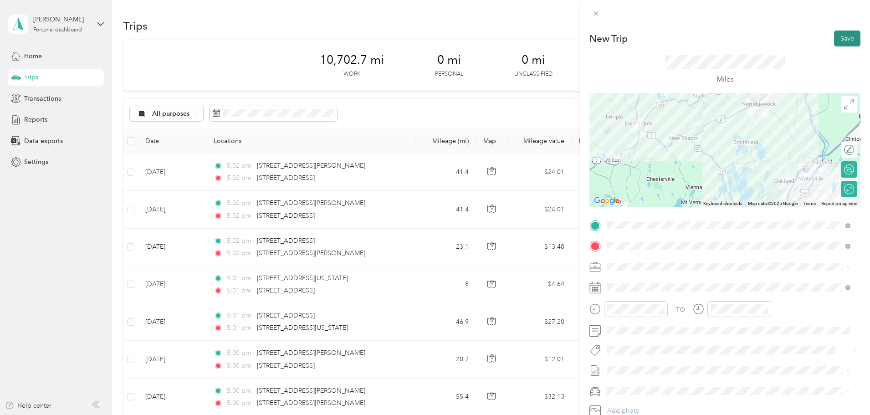
click at [844, 31] on button "Save" at bounding box center [847, 39] width 26 height 16
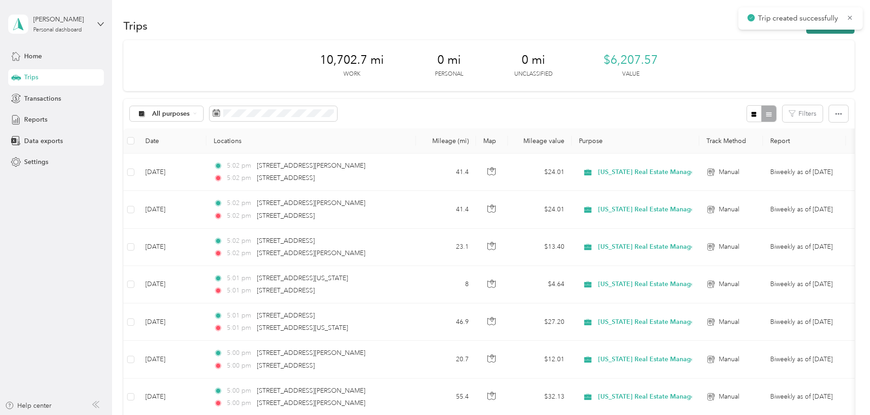
click at [806, 32] on button "New trip" at bounding box center [830, 26] width 48 height 16
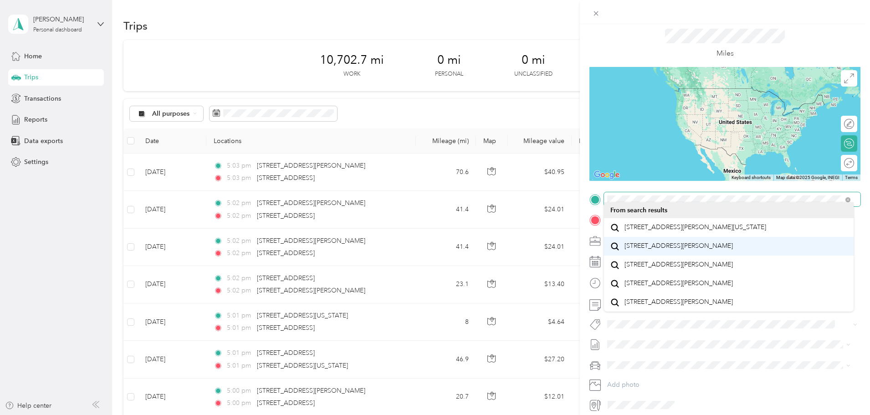
scroll to position [46, 0]
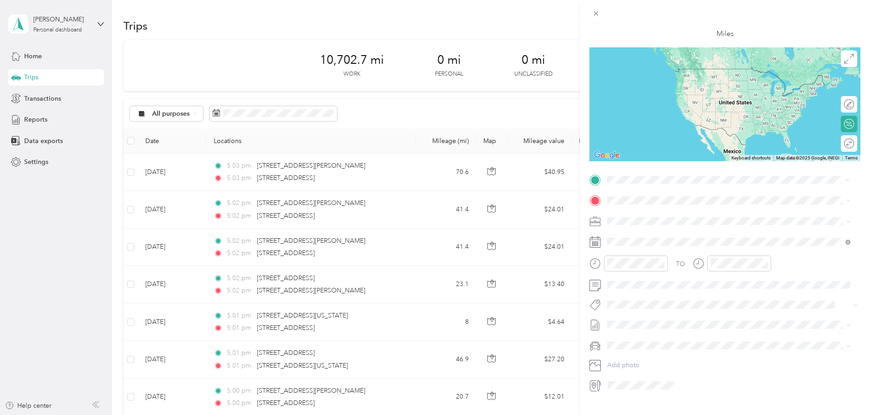
click at [684, 209] on span "[STREET_ADDRESS][PERSON_NAME][US_STATE]" at bounding box center [695, 213] width 142 height 8
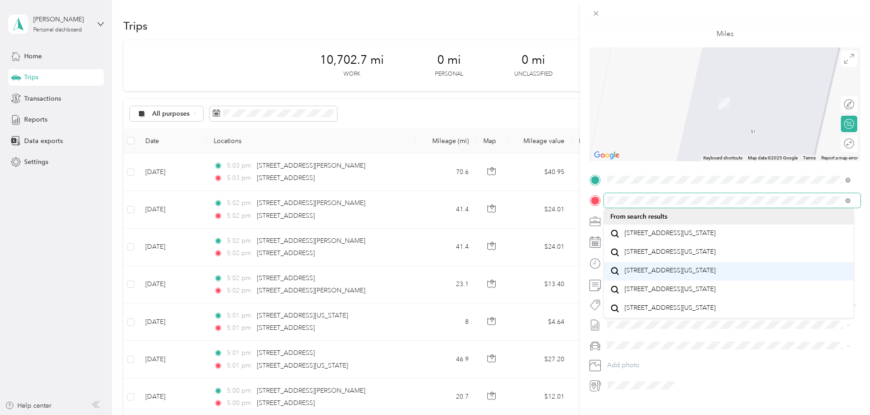
scroll to position [0, 0]
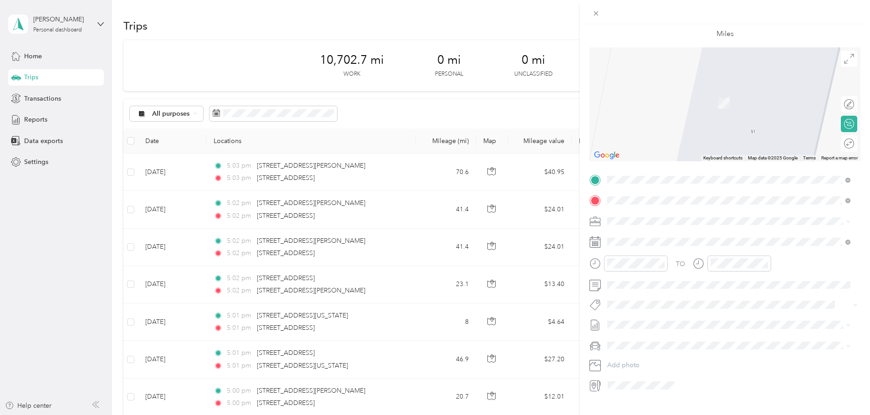
click at [680, 226] on li "[STREET_ADDRESS][US_STATE]" at bounding box center [729, 233] width 250 height 19
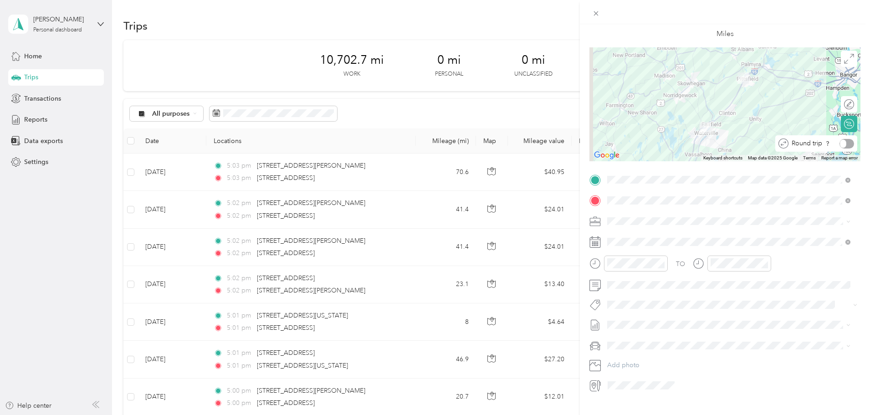
click at [839, 145] on div at bounding box center [846, 144] width 15 height 10
click at [842, 144] on div at bounding box center [846, 143] width 8 height 8
click at [843, 138] on div "Round trip" at bounding box center [813, 143] width 87 height 16
click at [841, 142] on div at bounding box center [844, 144] width 19 height 10
click at [686, 235] on span at bounding box center [732, 241] width 256 height 15
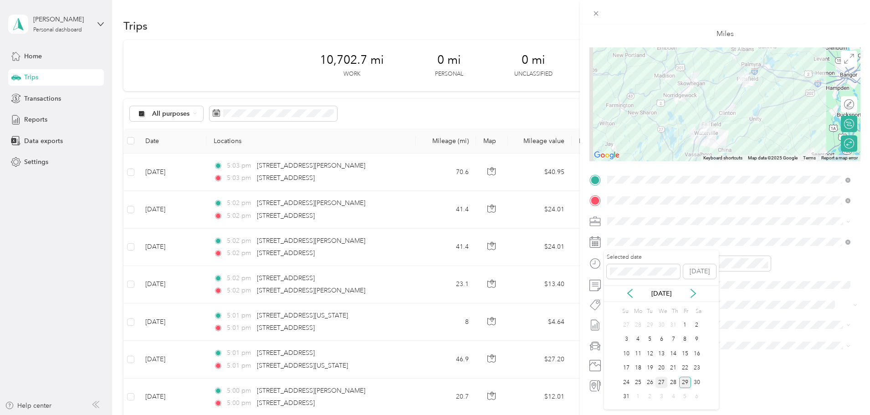
click at [663, 382] on div "27" at bounding box center [661, 382] width 12 height 11
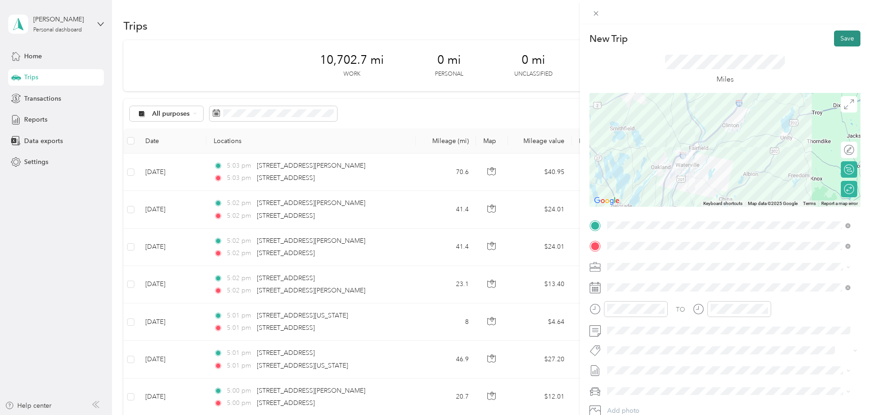
click at [835, 44] on button "Save" at bounding box center [847, 39] width 26 height 16
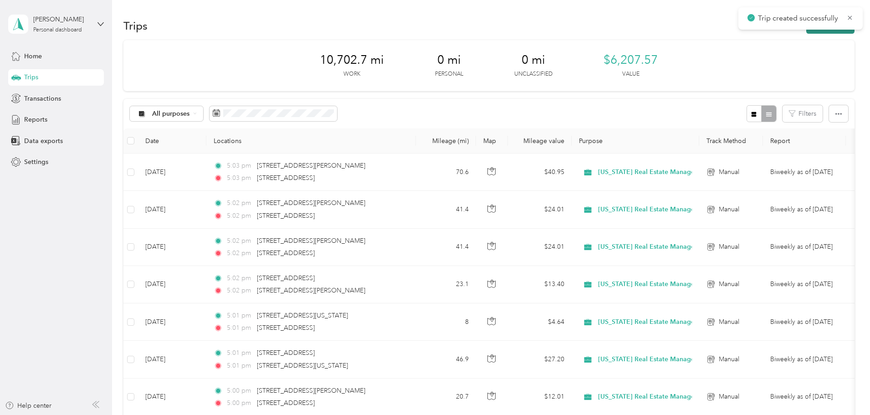
click at [806, 31] on button "New trip" at bounding box center [830, 26] width 48 height 16
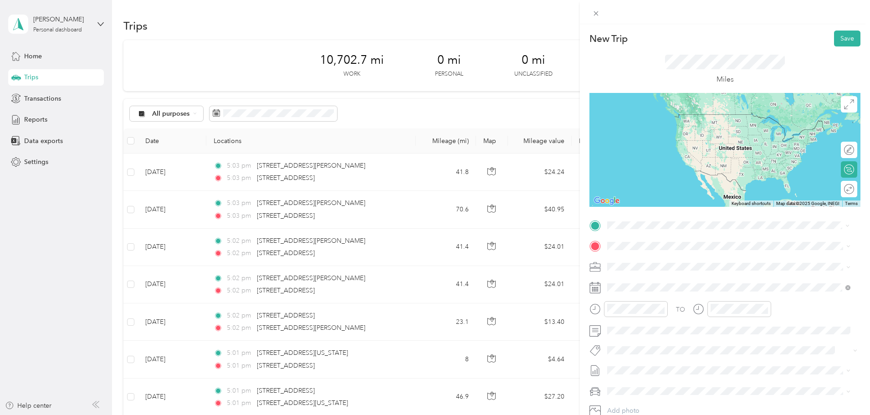
click at [645, 259] on span "[STREET_ADDRESS][PERSON_NAME][US_STATE]" at bounding box center [695, 258] width 142 height 8
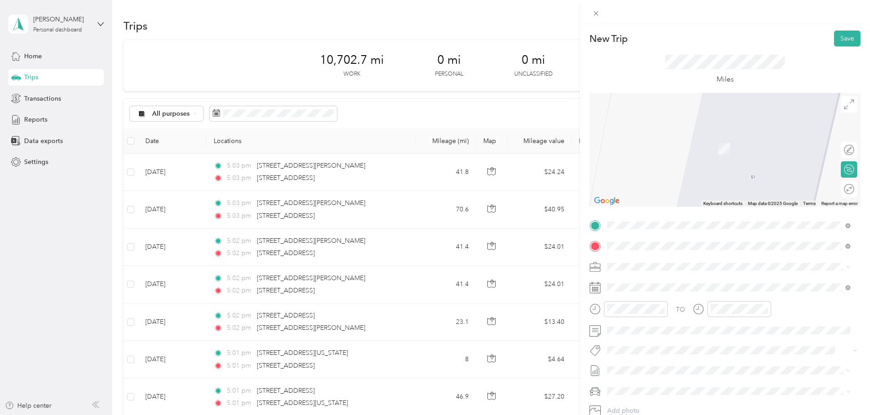
click at [657, 275] on span "[STREET_ADDRESS][US_STATE]" at bounding box center [669, 279] width 91 height 8
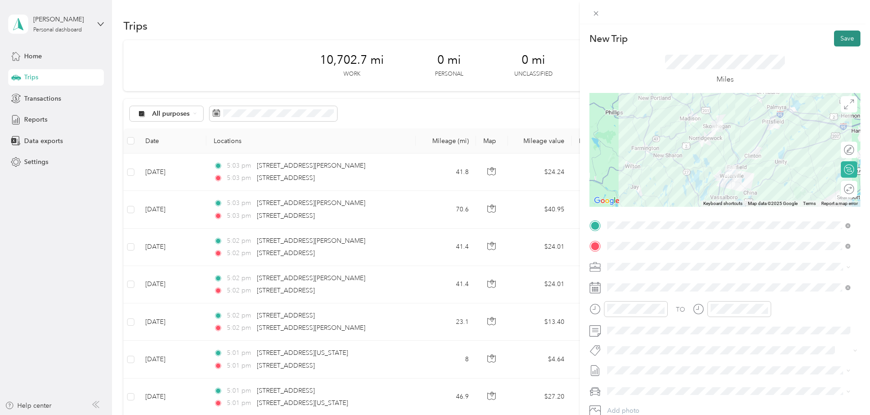
click at [834, 34] on button "Save" at bounding box center [847, 39] width 26 height 16
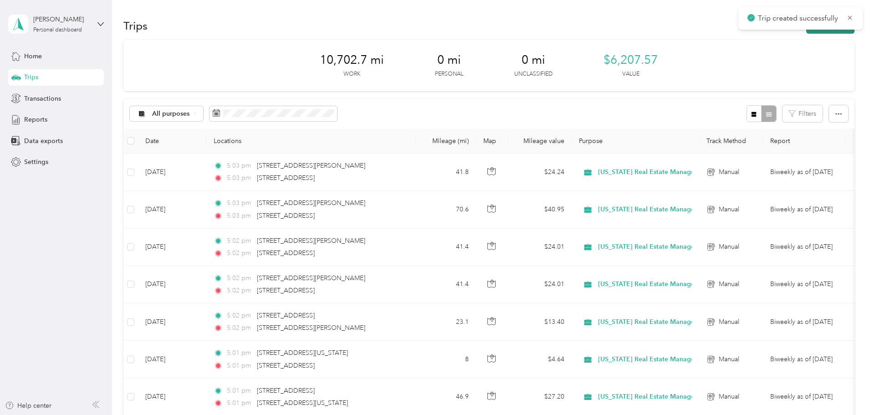
click at [806, 30] on button "New trip" at bounding box center [830, 26] width 48 height 16
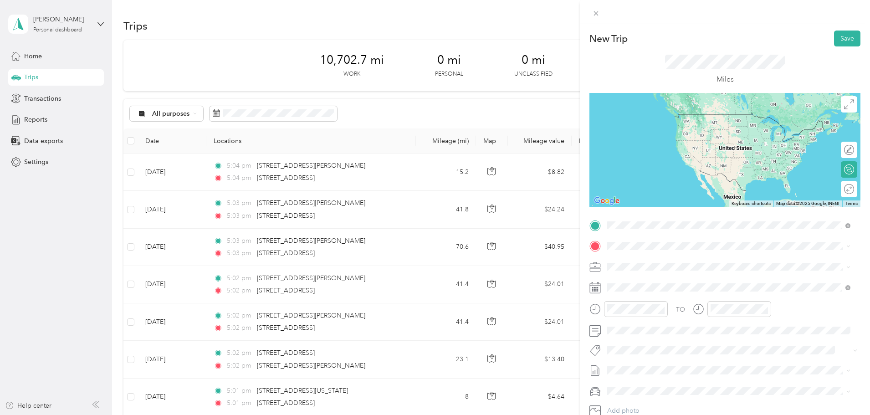
click at [652, 259] on span "[STREET_ADDRESS][US_STATE]" at bounding box center [669, 258] width 91 height 8
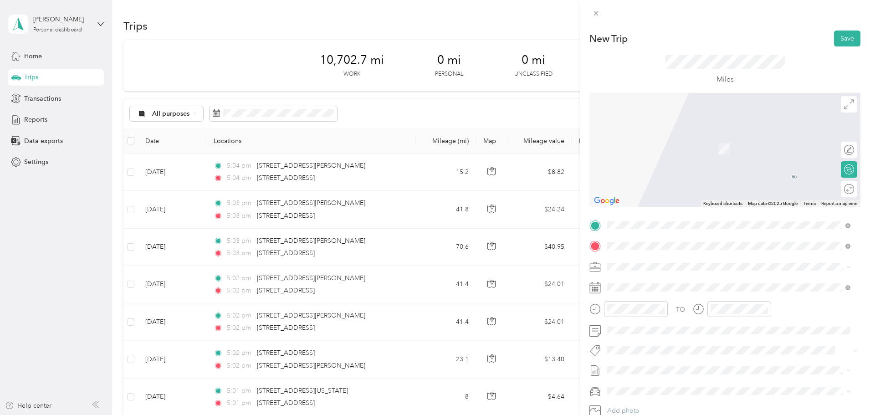
click at [660, 339] on span "[STREET_ADDRESS][US_STATE]" at bounding box center [669, 335] width 91 height 8
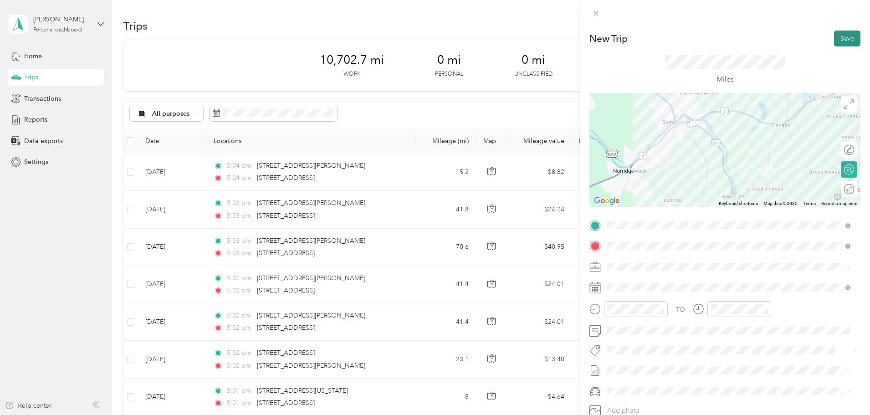
click at [834, 39] on button "Save" at bounding box center [847, 39] width 26 height 16
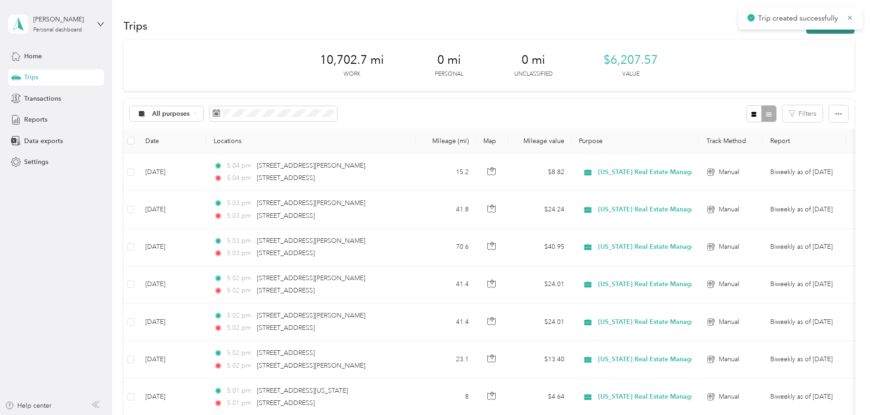
click at [806, 31] on button "New trip" at bounding box center [830, 26] width 48 height 16
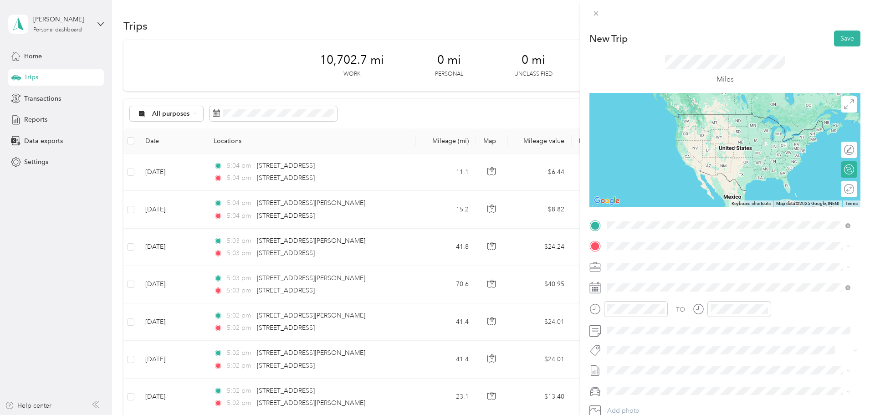
click at [643, 281] on span "[GEOGRAPHIC_DATA][US_STATE], [GEOGRAPHIC_DATA]" at bounding box center [708, 277] width 168 height 8
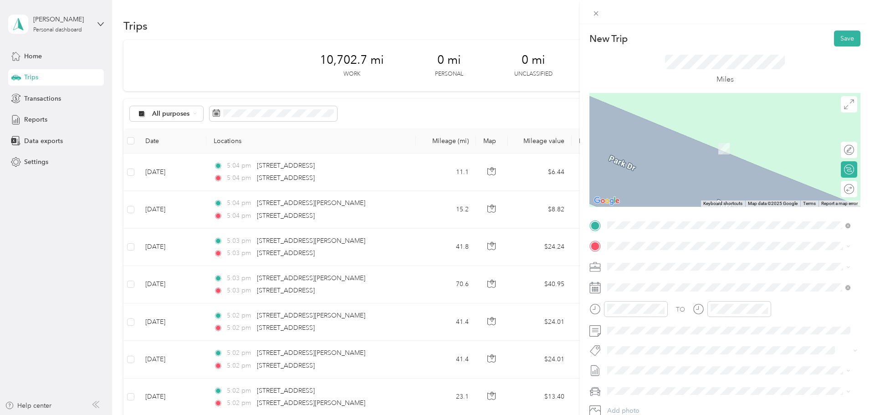
click at [671, 319] on span "[STREET_ADDRESS][PERSON_NAME][US_STATE]" at bounding box center [695, 315] width 142 height 8
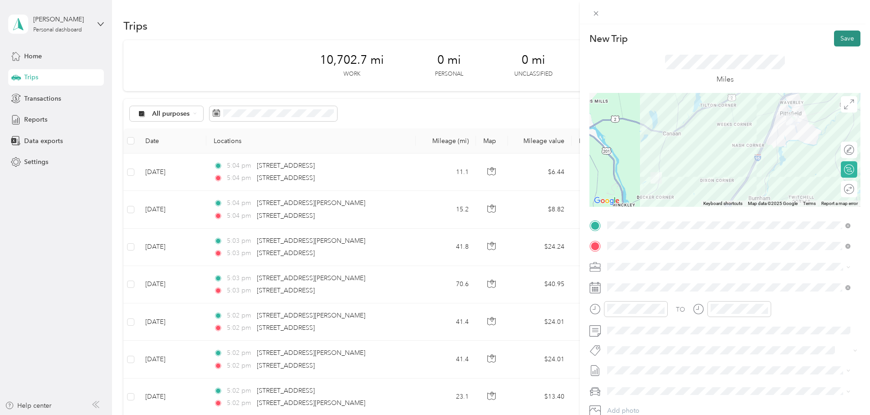
click at [842, 43] on button "Save" at bounding box center [847, 39] width 26 height 16
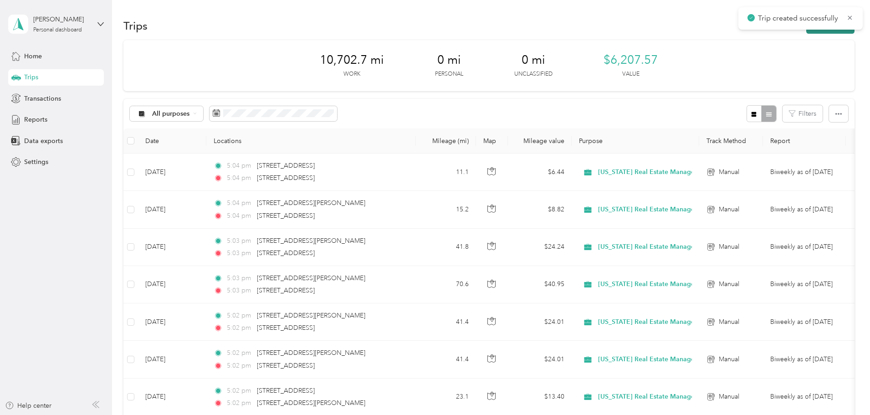
click at [806, 31] on button "New trip" at bounding box center [830, 26] width 48 height 16
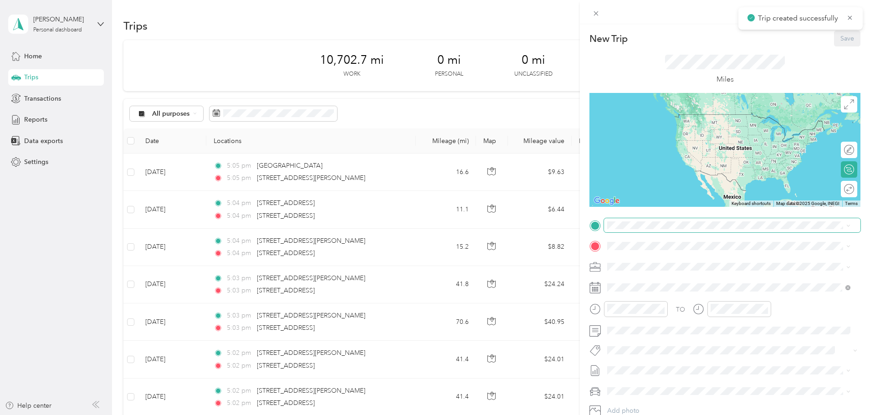
click at [689, 229] on span at bounding box center [732, 225] width 256 height 15
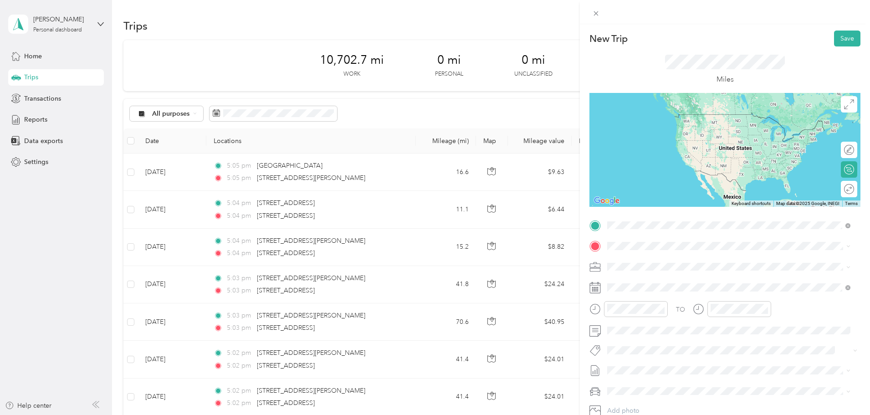
click at [674, 254] on span "[STREET_ADDRESS][PERSON_NAME][US_STATE]" at bounding box center [695, 258] width 142 height 8
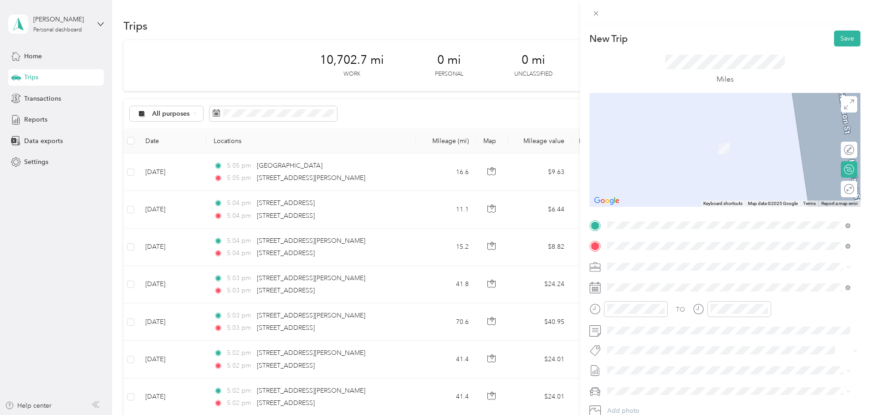
click at [662, 301] on span "[STREET_ADDRESS][US_STATE]" at bounding box center [669, 297] width 91 height 8
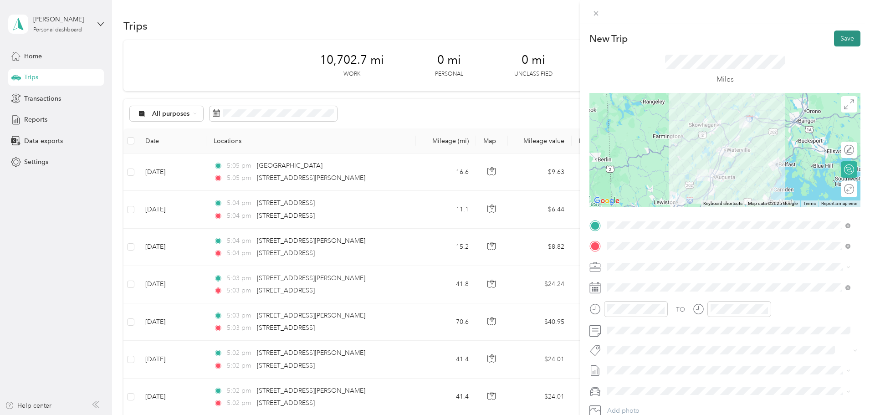
click at [839, 40] on button "Save" at bounding box center [847, 39] width 26 height 16
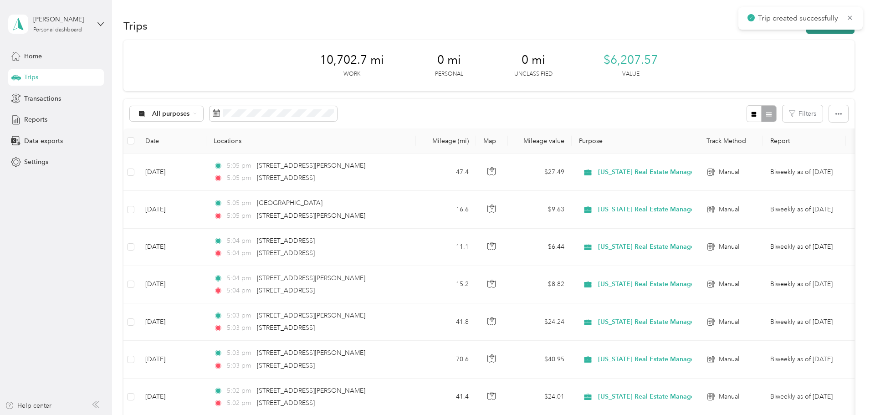
click at [806, 30] on button "New trip" at bounding box center [830, 26] width 48 height 16
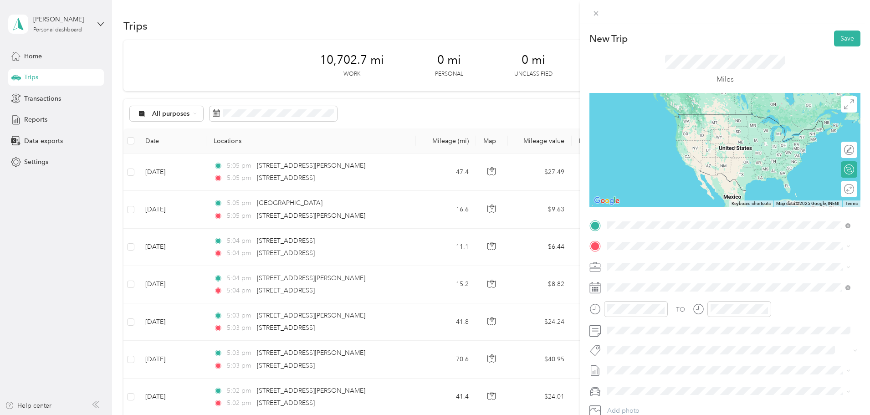
click at [668, 281] on span "[STREET_ADDRESS][US_STATE]" at bounding box center [669, 277] width 91 height 8
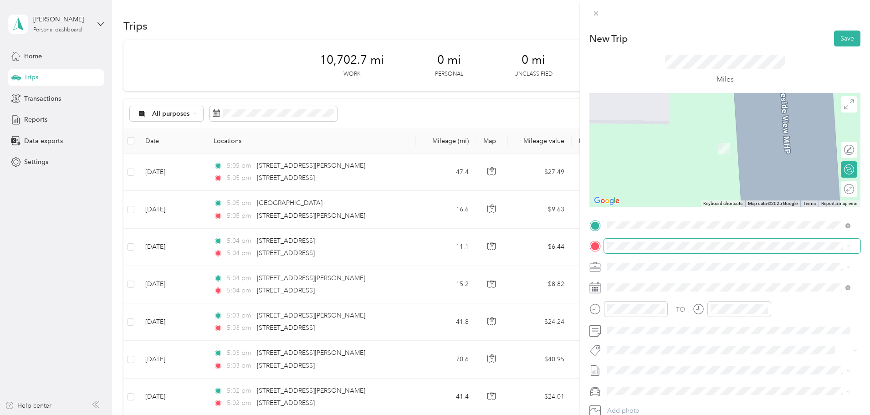
click at [693, 251] on span at bounding box center [732, 246] width 256 height 15
click at [688, 306] on li "[STREET_ADDRESS][US_STATE][US_STATE]" at bounding box center [729, 296] width 250 height 19
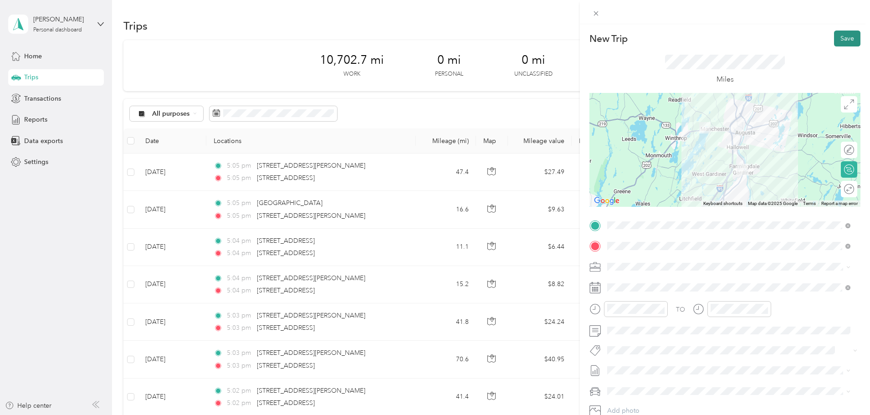
click at [836, 40] on button "Save" at bounding box center [847, 39] width 26 height 16
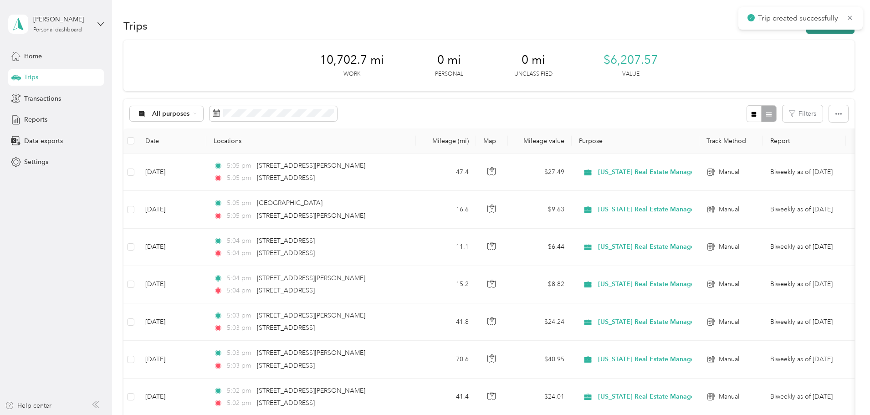
click at [806, 31] on button "New trip" at bounding box center [830, 26] width 48 height 16
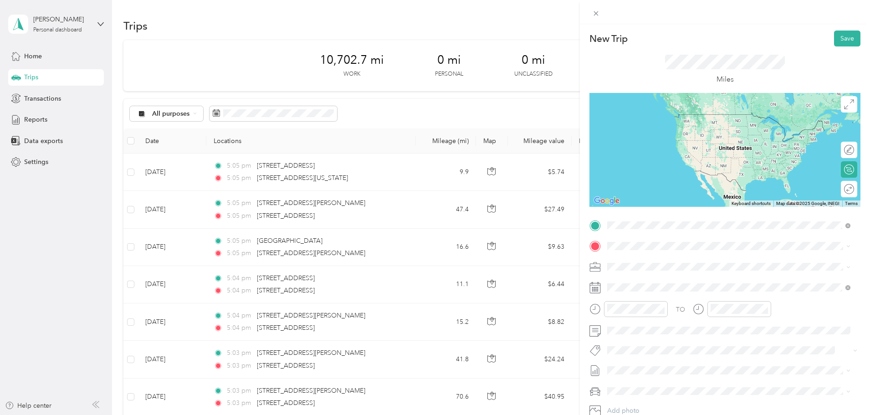
click at [666, 281] on span "[STREET_ADDRESS][US_STATE][US_STATE]" at bounding box center [686, 277] width 124 height 8
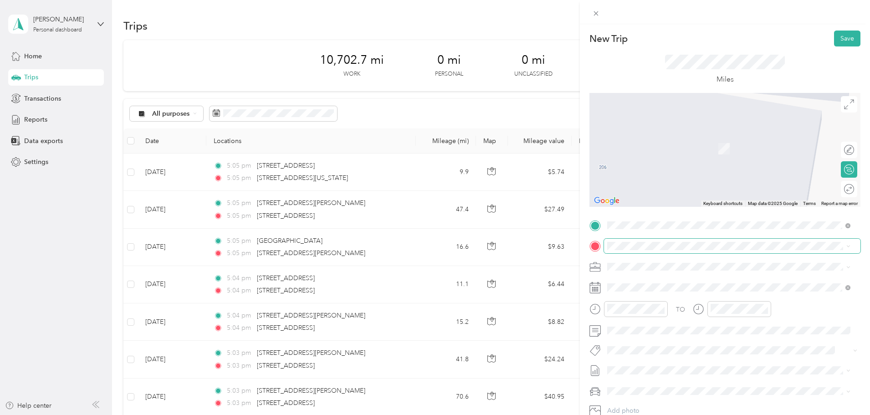
click at [672, 250] on span at bounding box center [732, 246] width 256 height 15
click at [649, 279] on span "[STREET_ADDRESS][US_STATE]" at bounding box center [669, 279] width 91 height 8
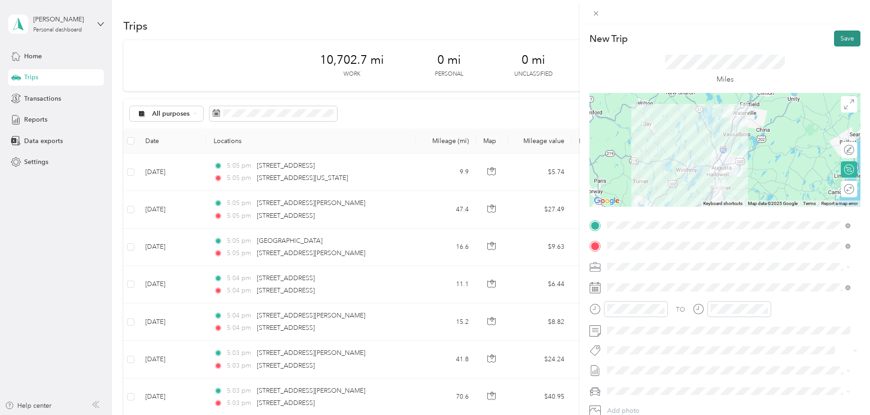
click at [837, 38] on button "Save" at bounding box center [847, 39] width 26 height 16
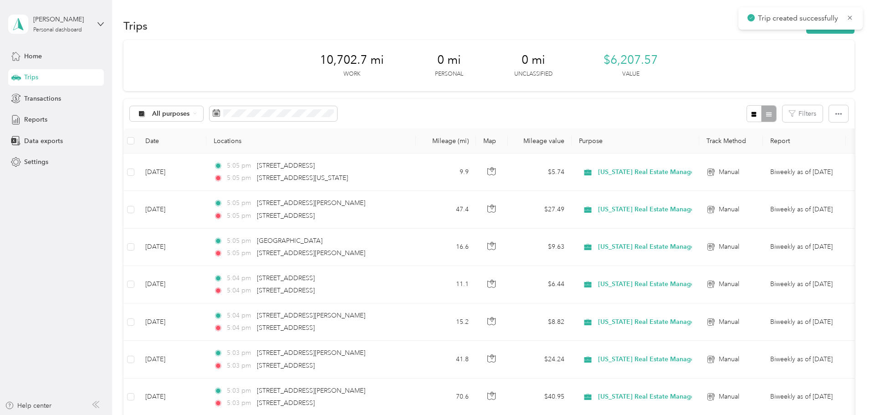
click at [765, 28] on div "Trip created successfully" at bounding box center [800, 18] width 124 height 22
click at [806, 30] on button "New trip" at bounding box center [830, 26] width 48 height 16
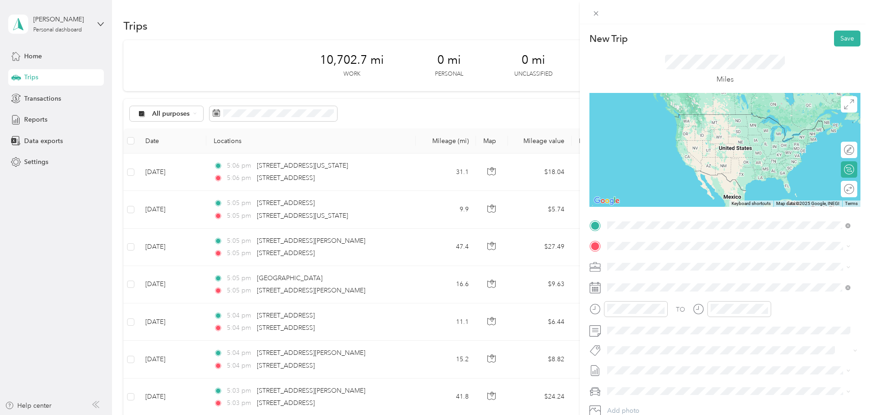
click at [649, 262] on span "[STREET_ADDRESS][US_STATE]" at bounding box center [669, 258] width 91 height 8
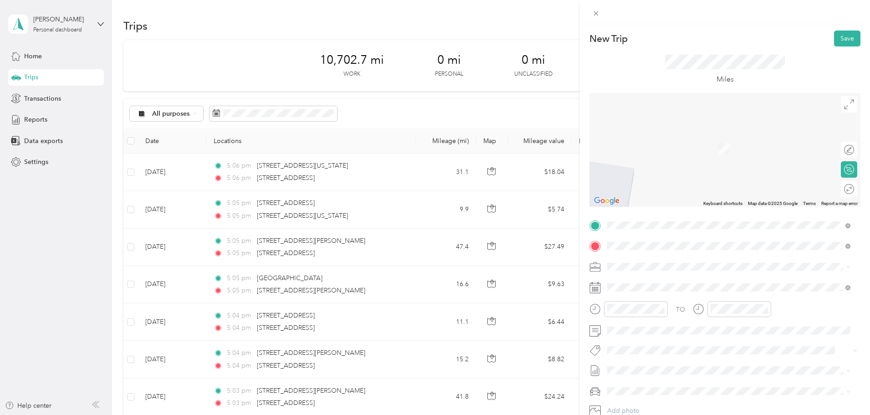
click at [658, 272] on li "[STREET_ADDRESS][PERSON_NAME][US_STATE]" at bounding box center [729, 279] width 250 height 19
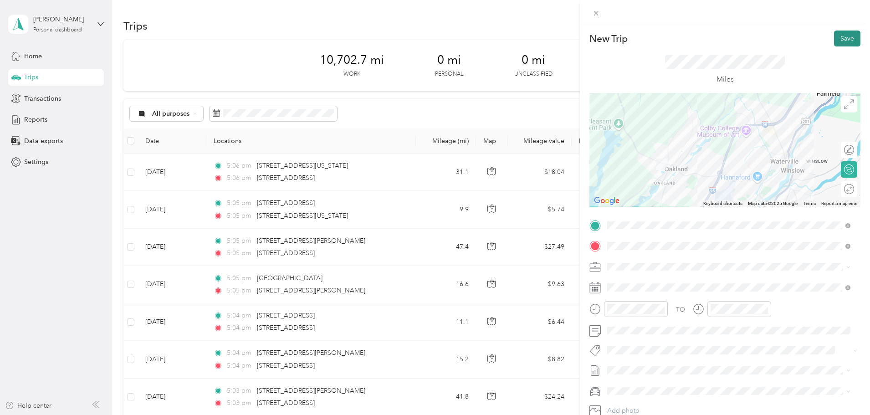
click at [846, 40] on button "Save" at bounding box center [847, 39] width 26 height 16
